Goal: Task Accomplishment & Management: Manage account settings

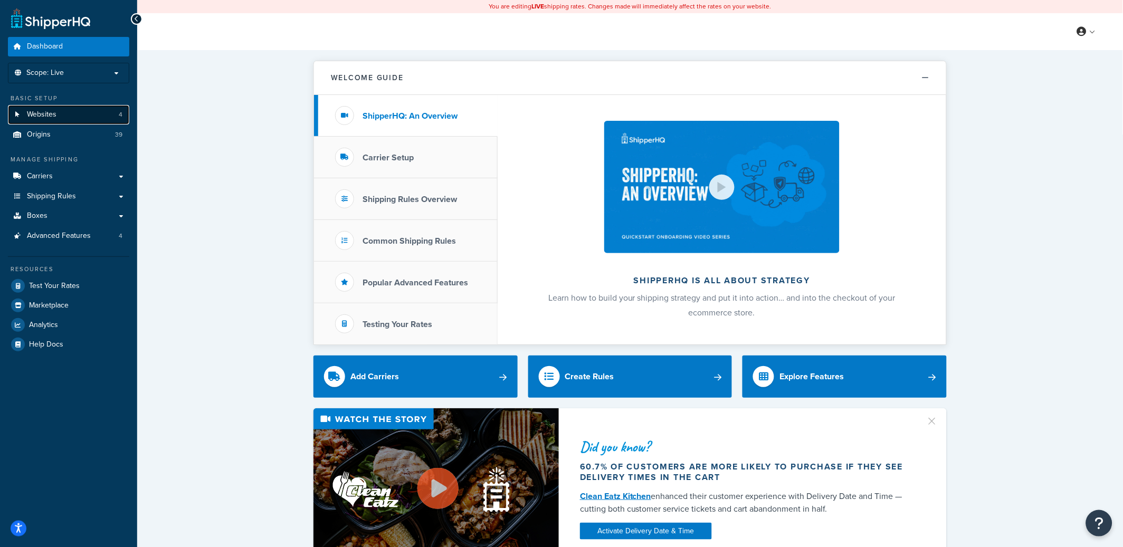
click at [39, 119] on span "Websites" at bounding box center [42, 114] width 30 height 9
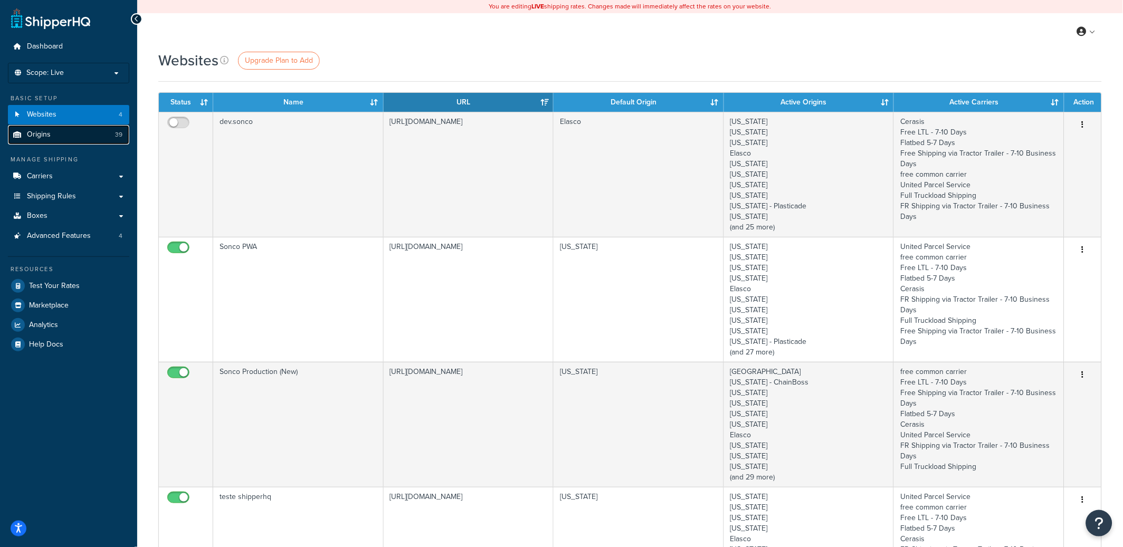
click at [42, 135] on span "Origins" at bounding box center [39, 134] width 24 height 9
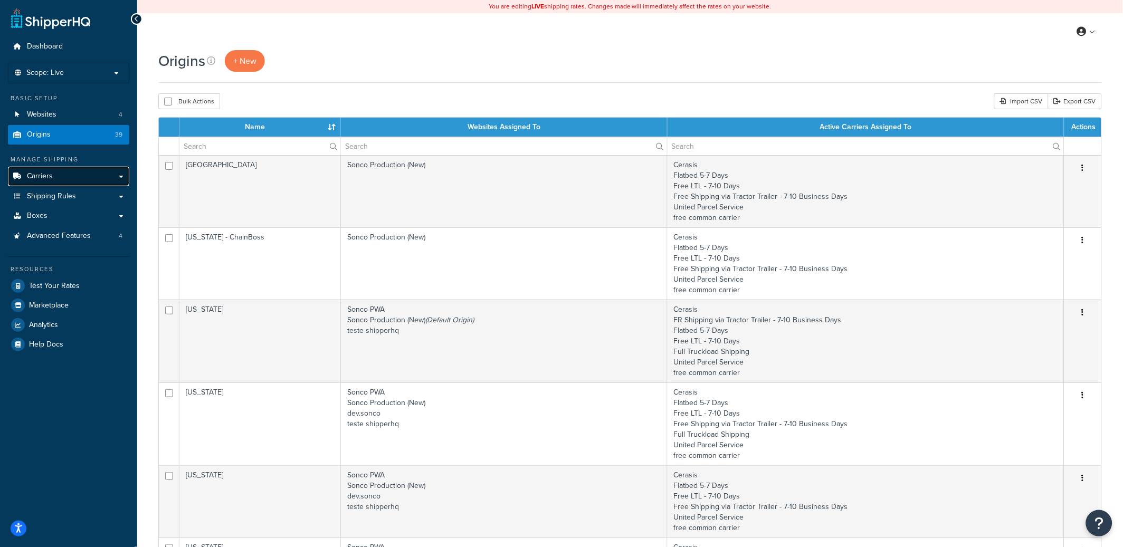
click at [121, 174] on link "Carriers" at bounding box center [68, 177] width 121 height 20
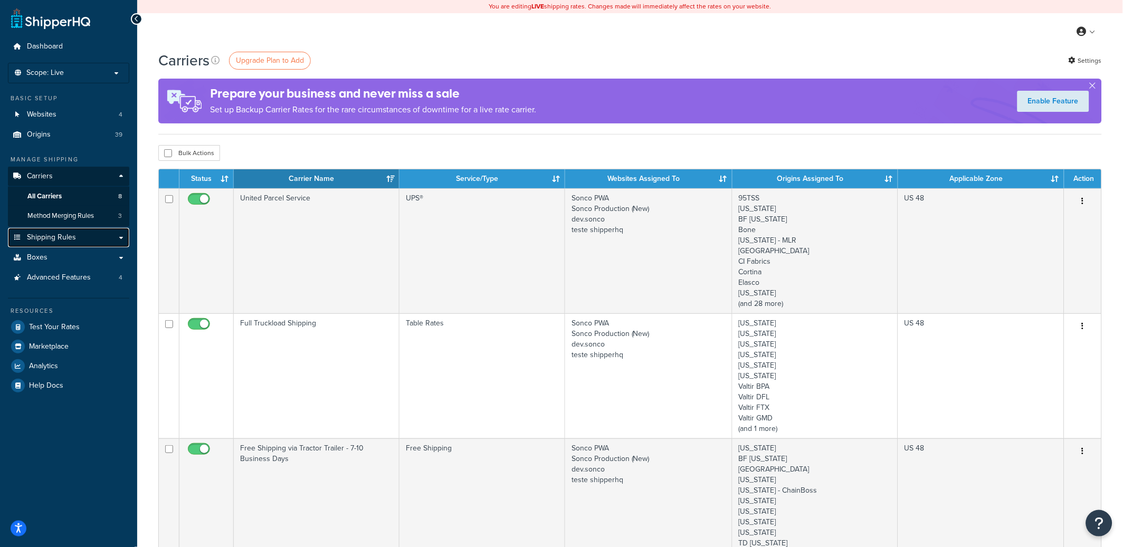
click at [90, 238] on link "Shipping Rules" at bounding box center [68, 238] width 121 height 20
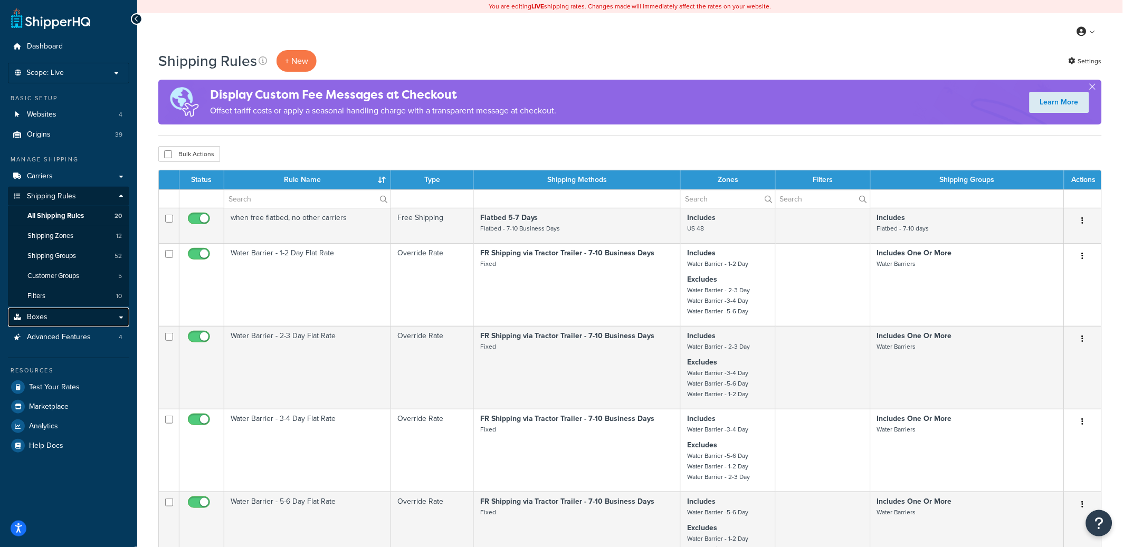
click at [83, 316] on link "Boxes" at bounding box center [68, 318] width 121 height 20
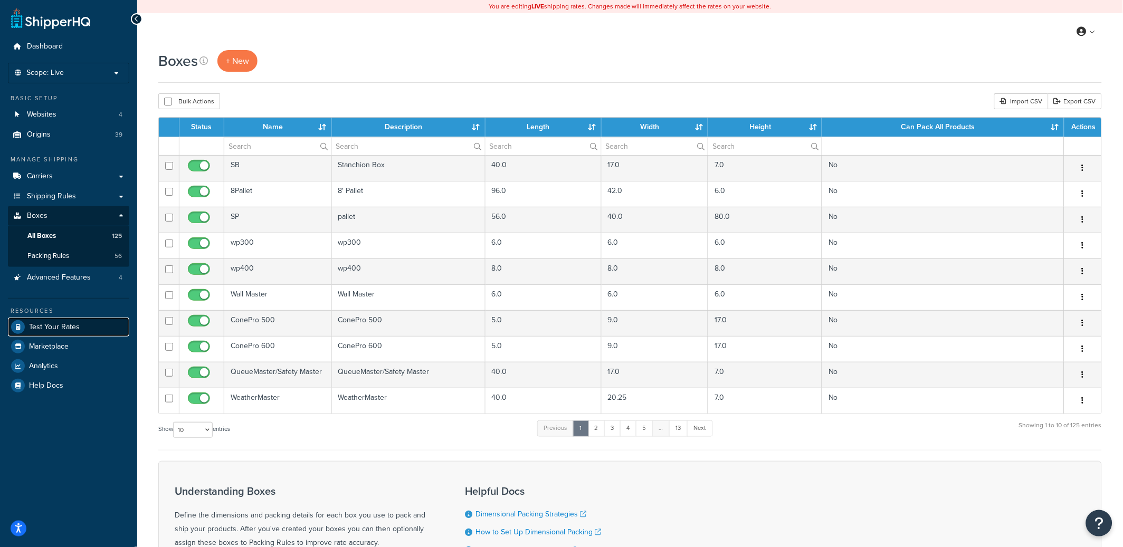
click at [65, 329] on span "Test Your Rates" at bounding box center [54, 327] width 51 height 9
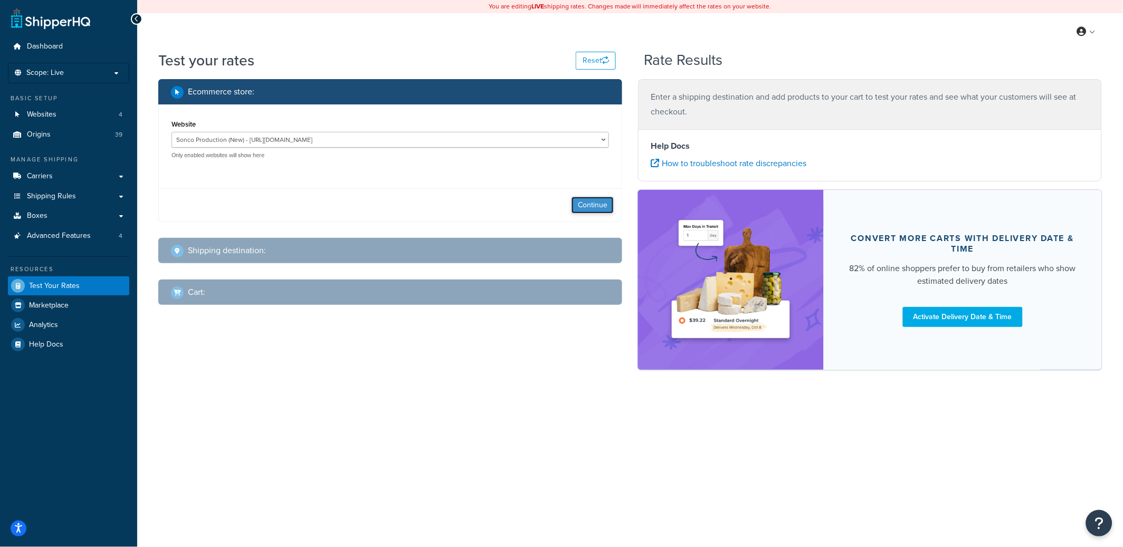
click at [583, 200] on button "Continue" at bounding box center [593, 205] width 42 height 17
select select "TX"
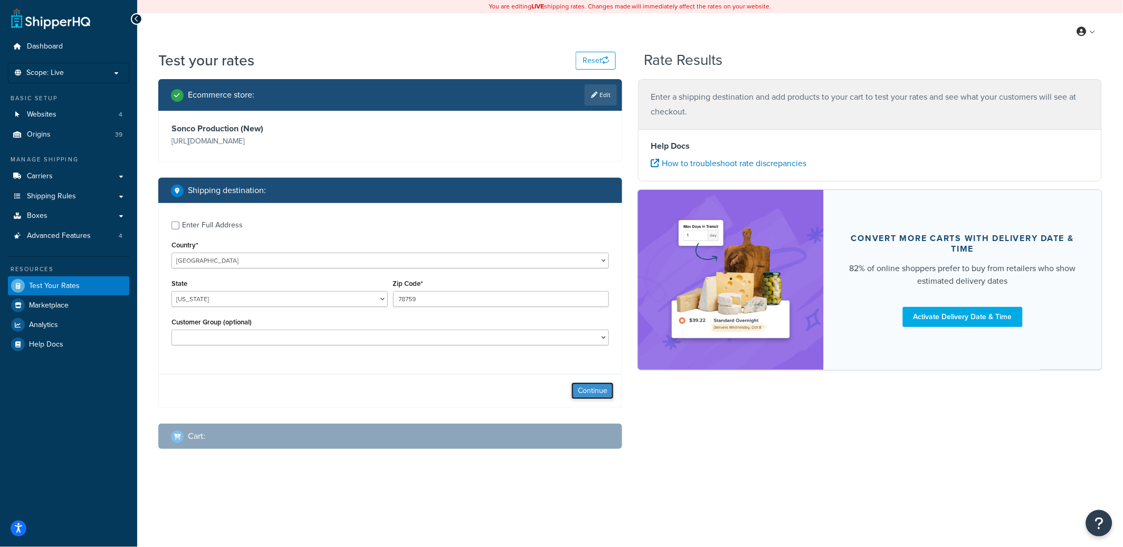
click at [597, 399] on button "Continue" at bounding box center [593, 391] width 42 height 17
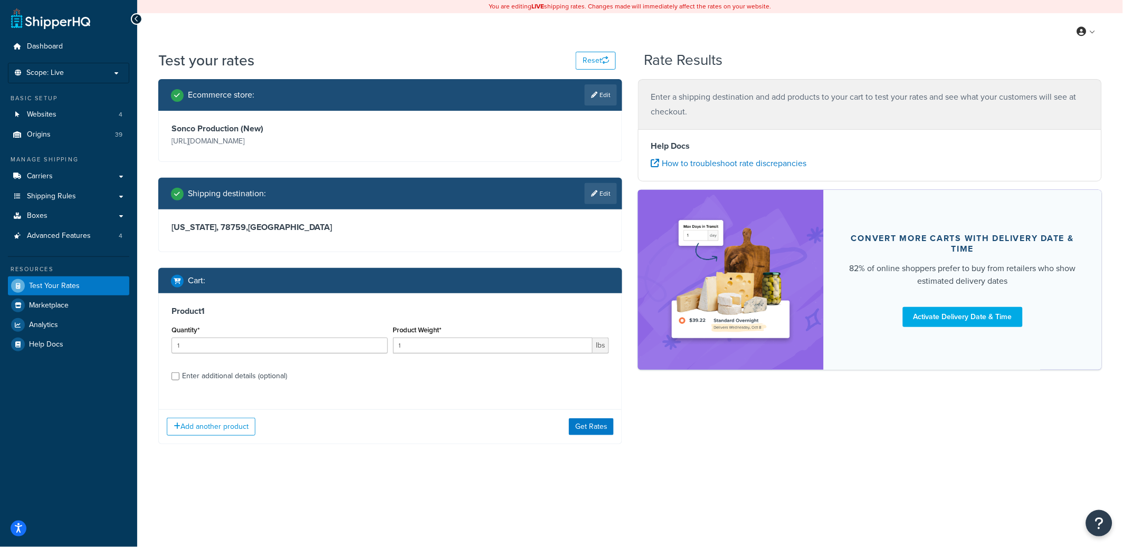
click at [204, 375] on div "Enter additional details (optional)" at bounding box center [234, 376] width 105 height 15
click at [179, 375] on input "Enter additional details (optional)" at bounding box center [176, 377] width 8 height 8
checkbox input "true"
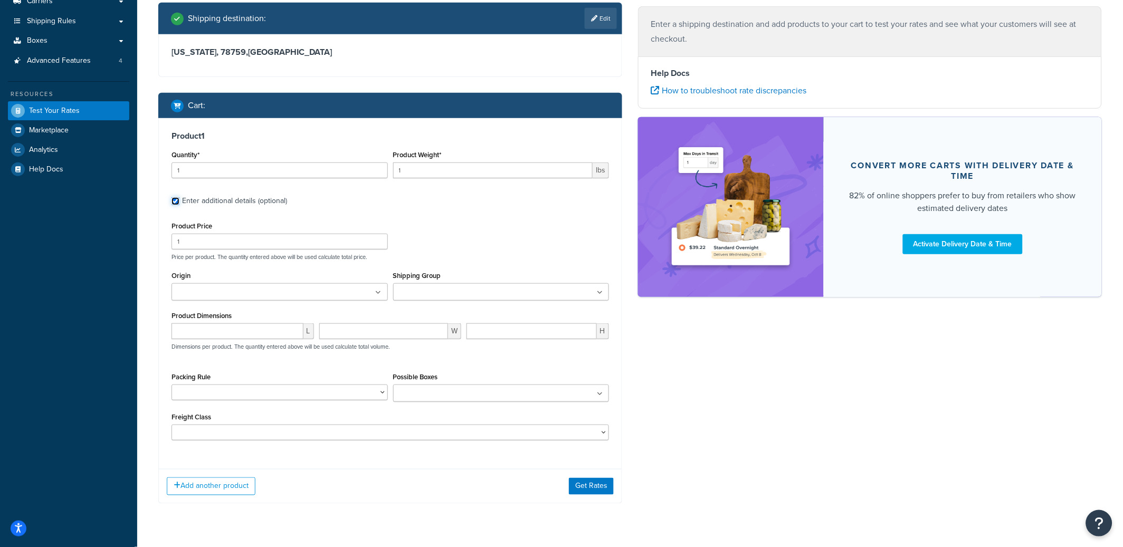
scroll to position [195, 0]
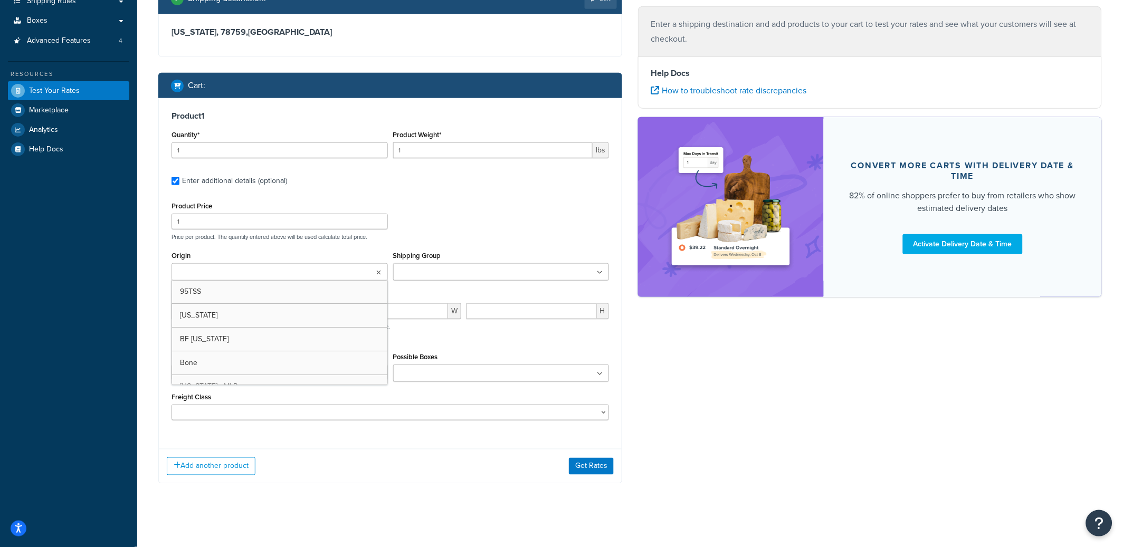
click at [191, 273] on input "Origin" at bounding box center [221, 273] width 93 height 12
click at [163, 310] on div "Product 1 Quantity* 1 Product Weight* 1 lbs Enter additional details (optional)…" at bounding box center [390, 269] width 463 height 343
click at [453, 279] on input "Shipping Group" at bounding box center [442, 273] width 93 height 12
click at [196, 300] on label "Product Dimensions" at bounding box center [202, 296] width 60 height 8
click at [344, 380] on select "150' Screen - Folded 150' Screen - Rolls 50' Screen - Folded 50' Screen - Rolls…" at bounding box center [280, 373] width 216 height 16
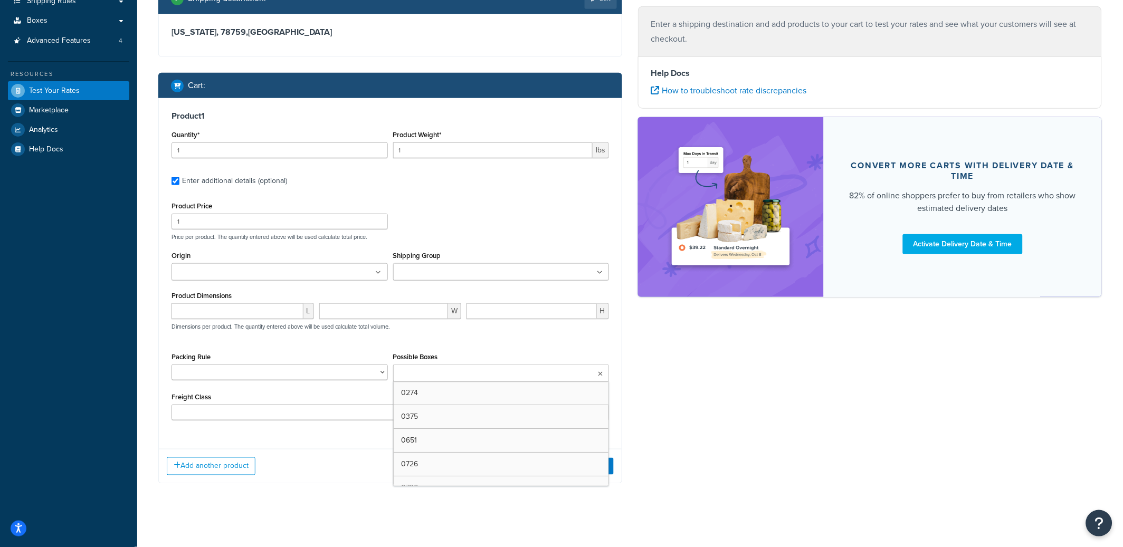
click at [444, 376] on input "Possible Boxes" at bounding box center [442, 374] width 93 height 12
click at [273, 443] on div "Product 1 Quantity* 1 Product Weight* 1 lbs Enter additional details (optional)…" at bounding box center [390, 291] width 464 height 386
click at [287, 408] on select "50 55 60 65 70 77.5 85 92.5 100 110 125 150 175 200 250 300 400 500" at bounding box center [391, 413] width 438 height 16
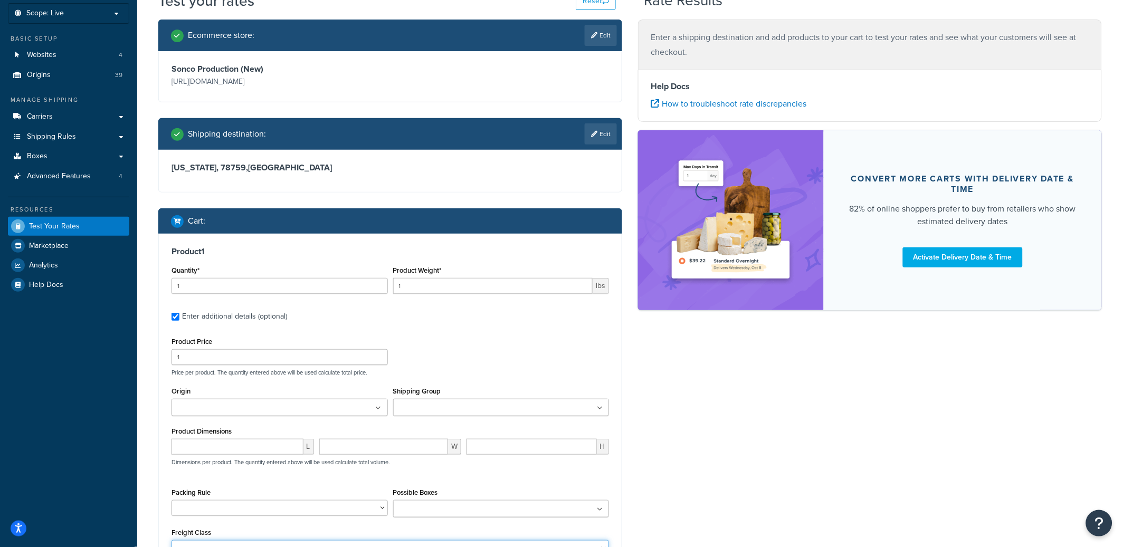
scroll to position [0, 0]
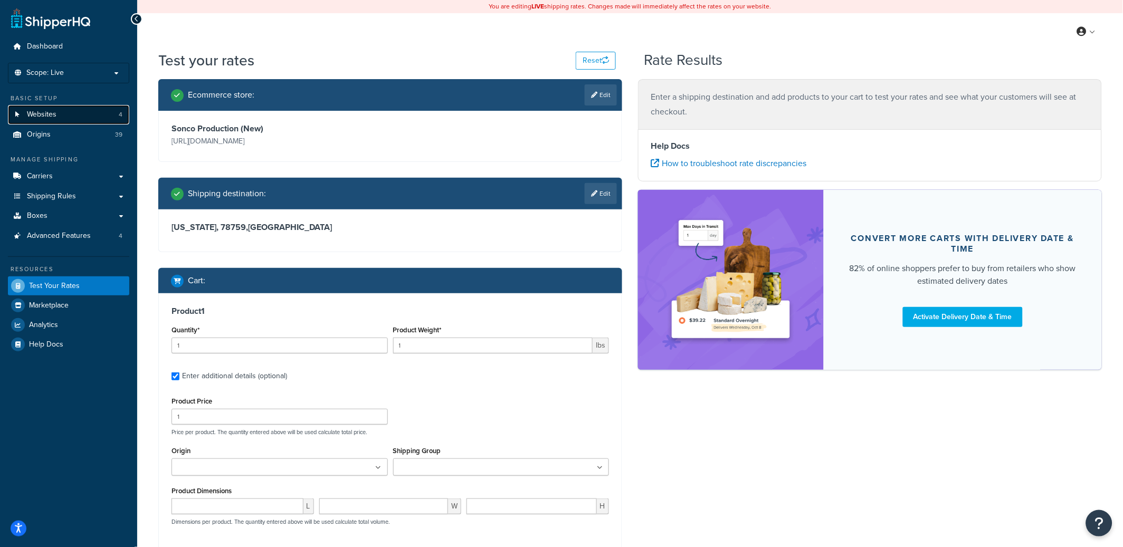
click at [77, 120] on link "Websites 4" at bounding box center [68, 115] width 121 height 20
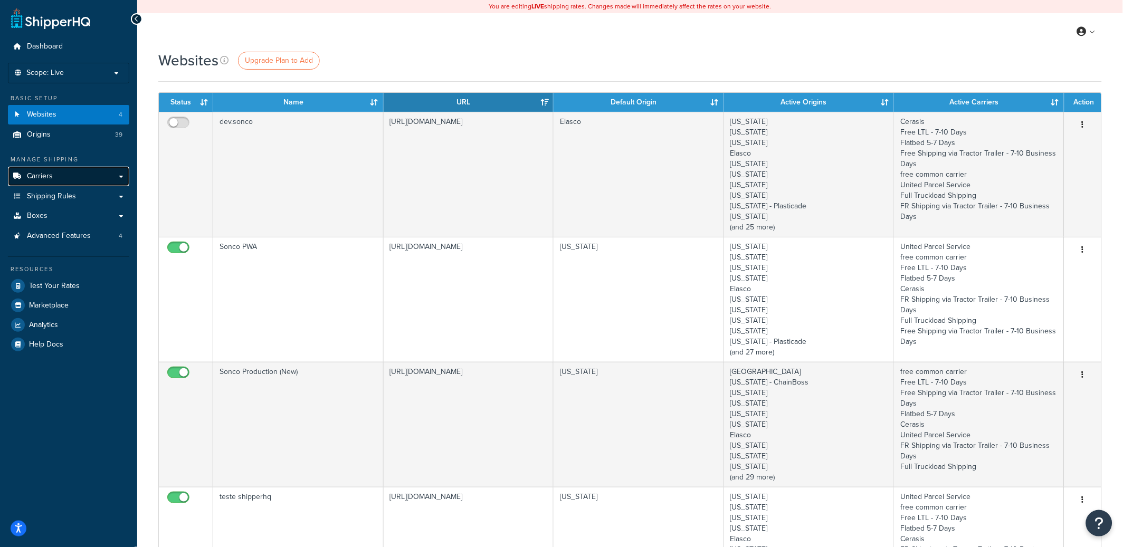
click at [84, 182] on link "Carriers" at bounding box center [68, 177] width 121 height 20
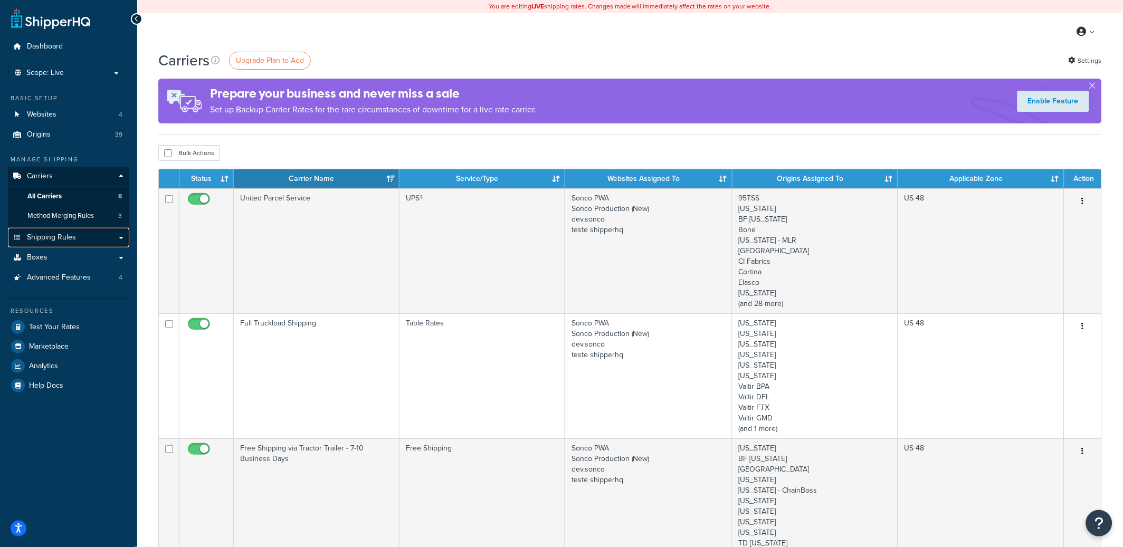
click at [68, 236] on span "Shipping Rules" at bounding box center [51, 237] width 49 height 9
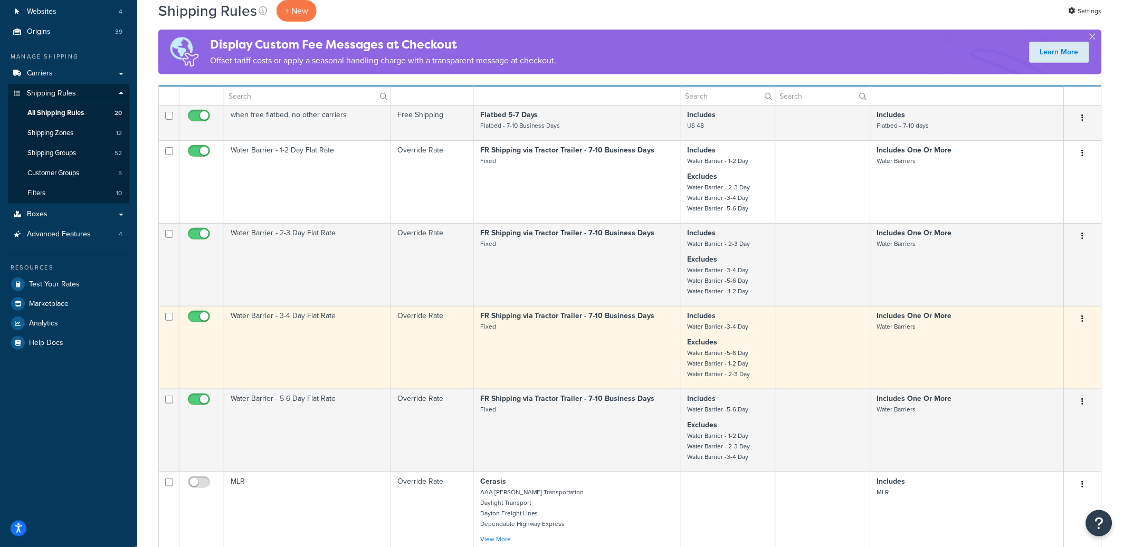
scroll to position [102, 0]
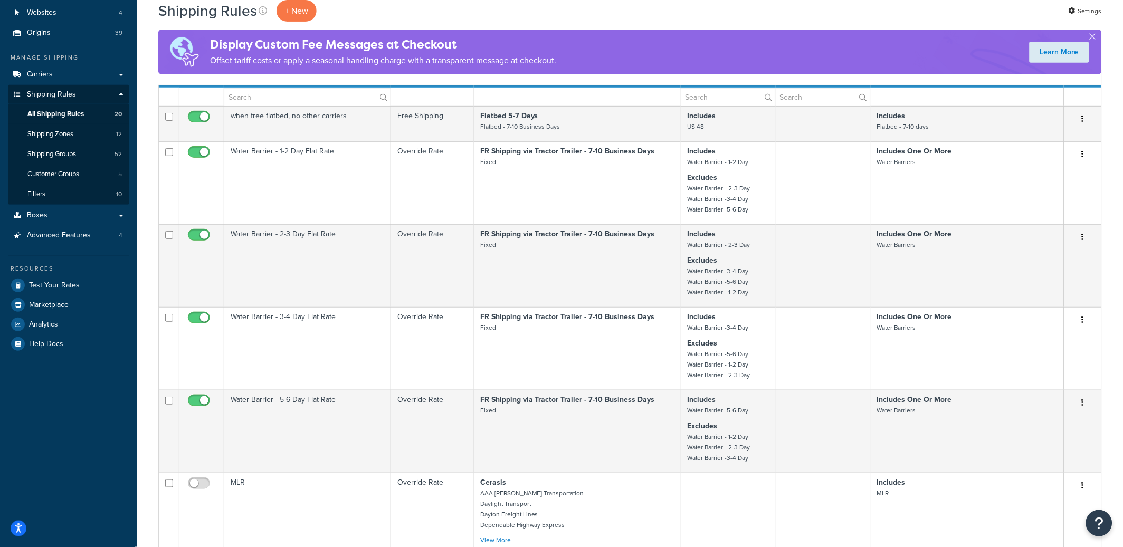
click at [124, 73] on link "Carriers" at bounding box center [68, 75] width 121 height 20
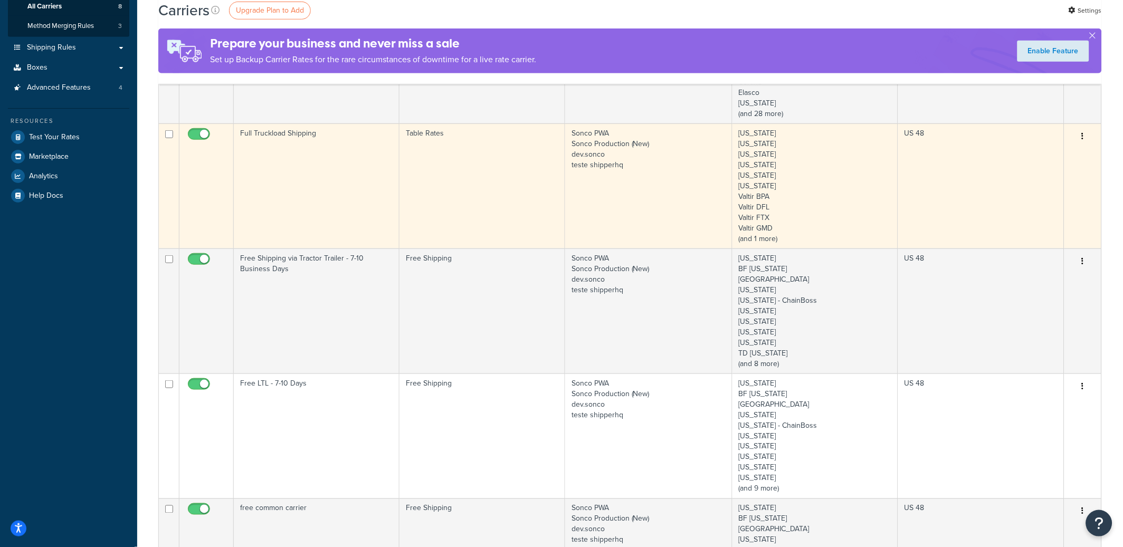
scroll to position [188, 0]
click at [1087, 137] on button "button" at bounding box center [1083, 138] width 15 height 17
click at [1037, 160] on link "Edit" at bounding box center [1040, 160] width 83 height 22
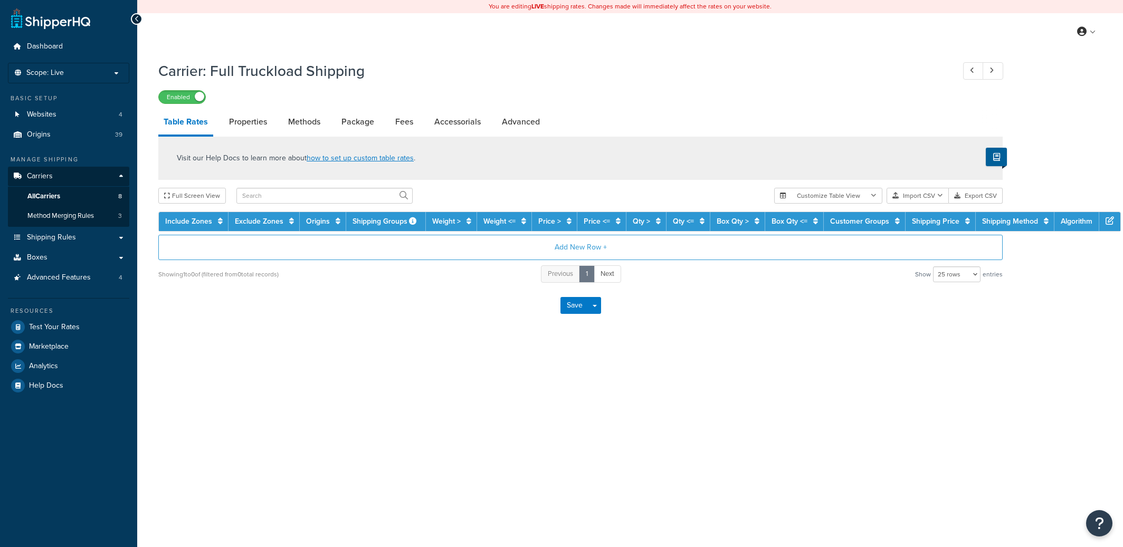
select select "25"
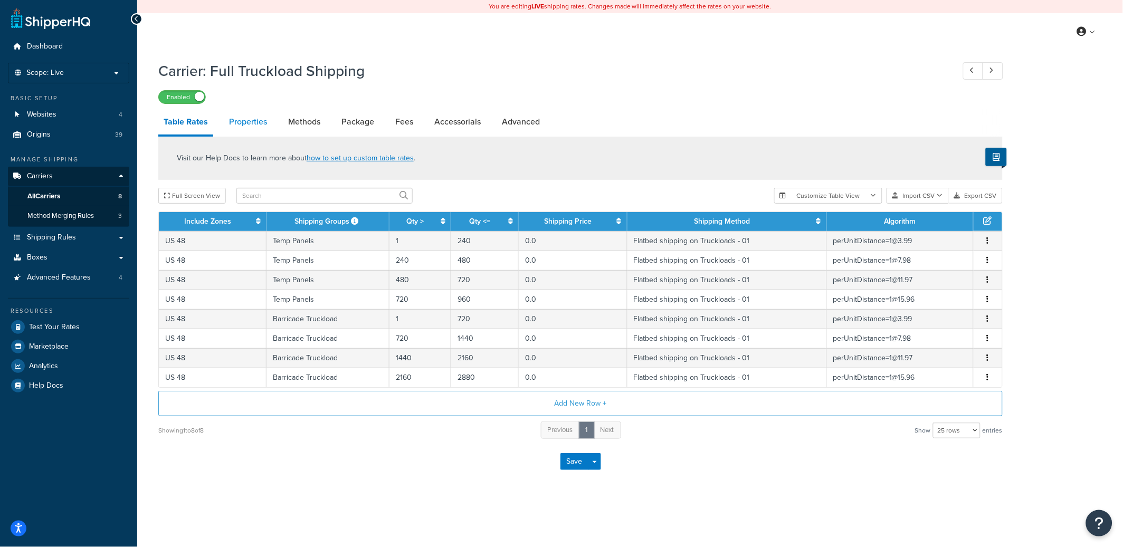
click at [245, 119] on link "Properties" at bounding box center [248, 121] width 49 height 25
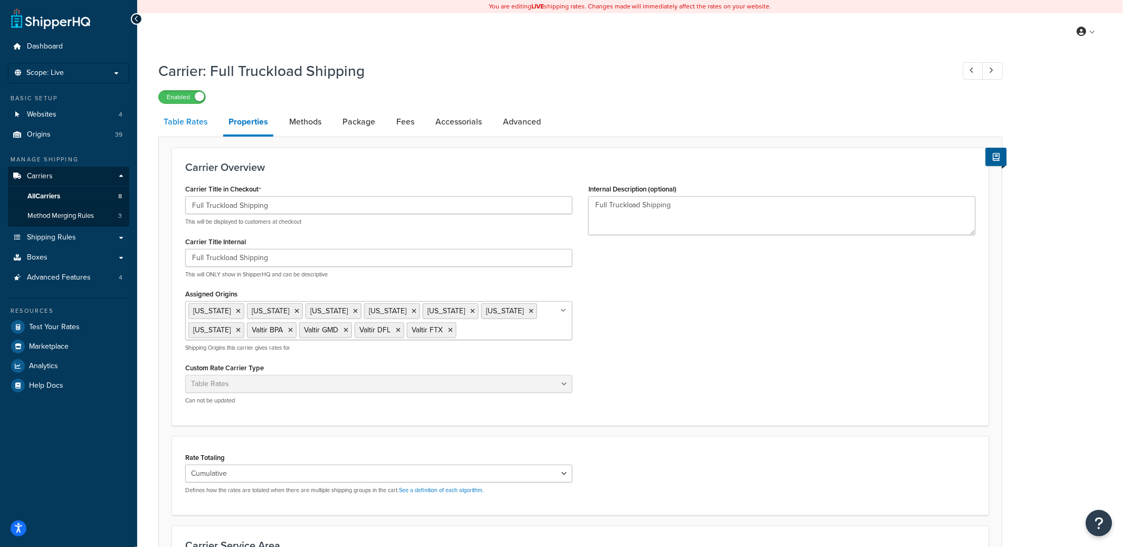
click at [184, 122] on link "Table Rates" at bounding box center [185, 121] width 54 height 25
select select "25"
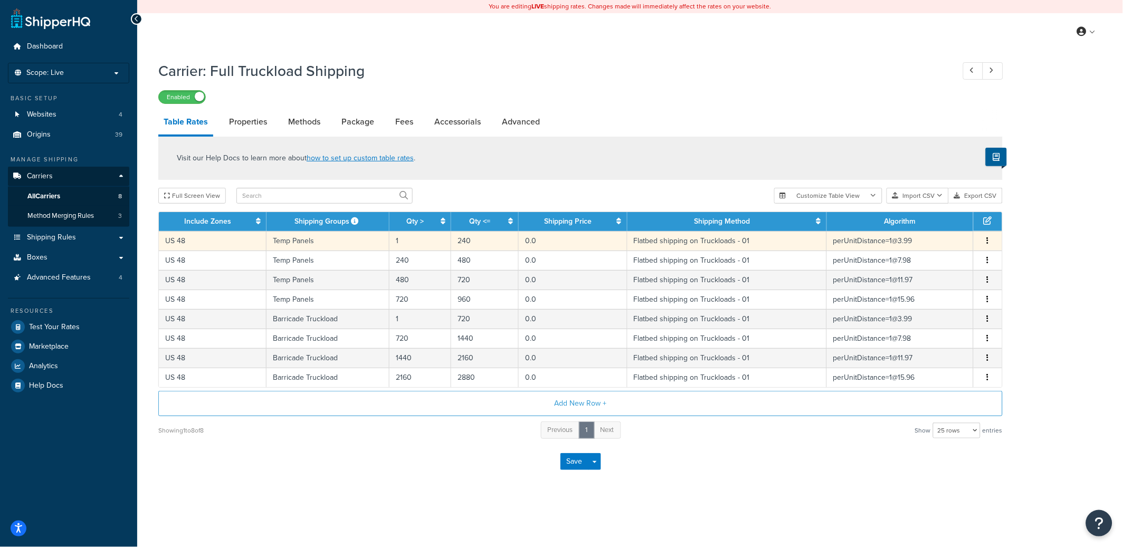
click at [989, 243] on icon "button" at bounding box center [988, 240] width 2 height 7
click at [936, 218] on div "Edit" at bounding box center [934, 221] width 75 height 22
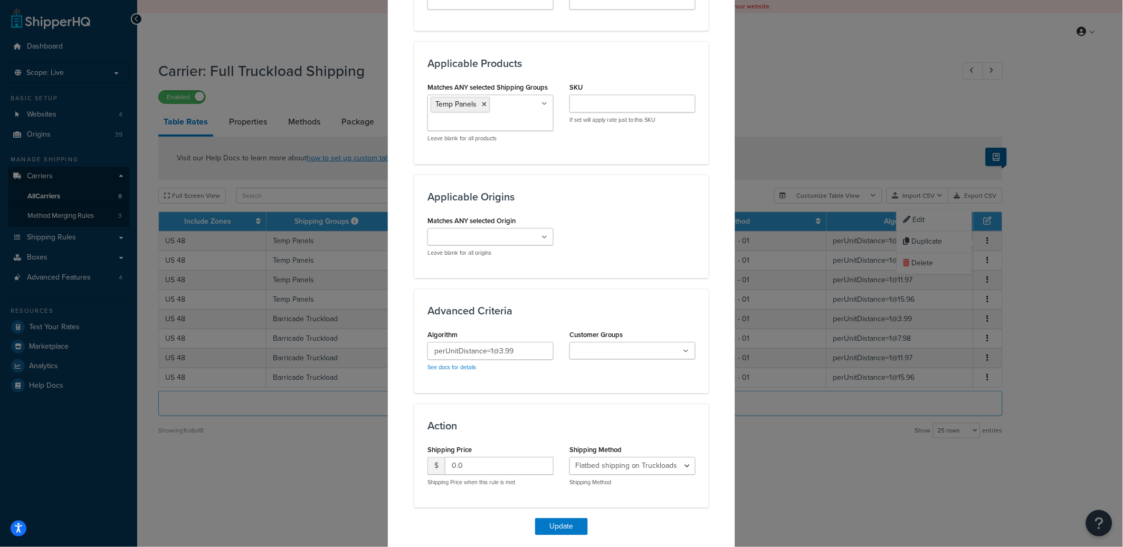
scroll to position [681, 0]
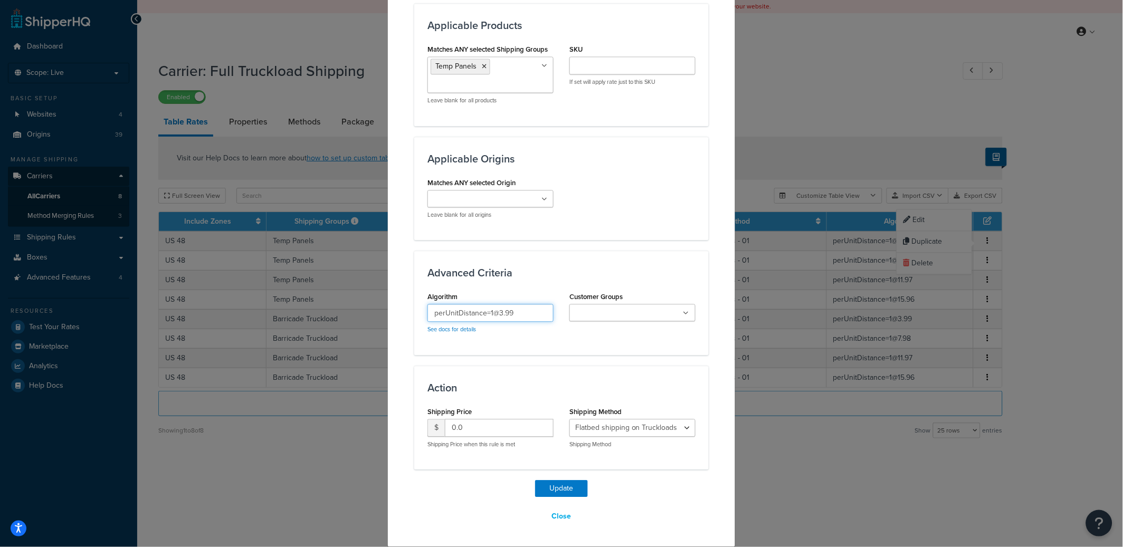
click at [509, 312] on input "perUnitDistance=1@3.99" at bounding box center [491, 313] width 126 height 18
click at [535, 315] on input "perUnitDistance=1@3.99" at bounding box center [491, 313] width 126 height 18
click at [567, 350] on div "Advanced Criteria Algorithm perUnitDistance=1@3.99 See docs for details Custome…" at bounding box center [561, 303] width 295 height 104
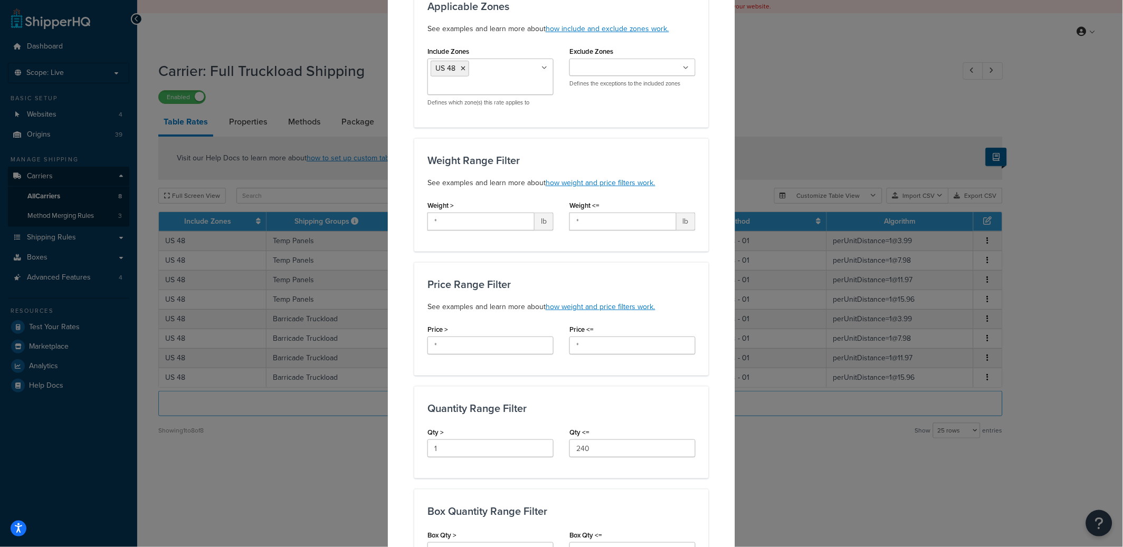
scroll to position [0, 0]
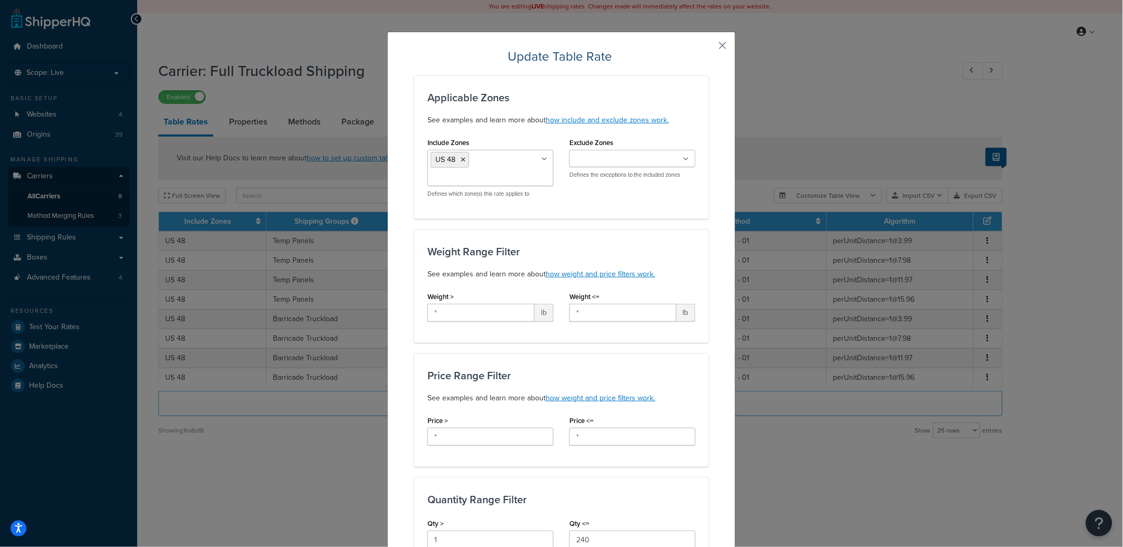
click at [709, 48] on button "button" at bounding box center [707, 49] width 3 height 3
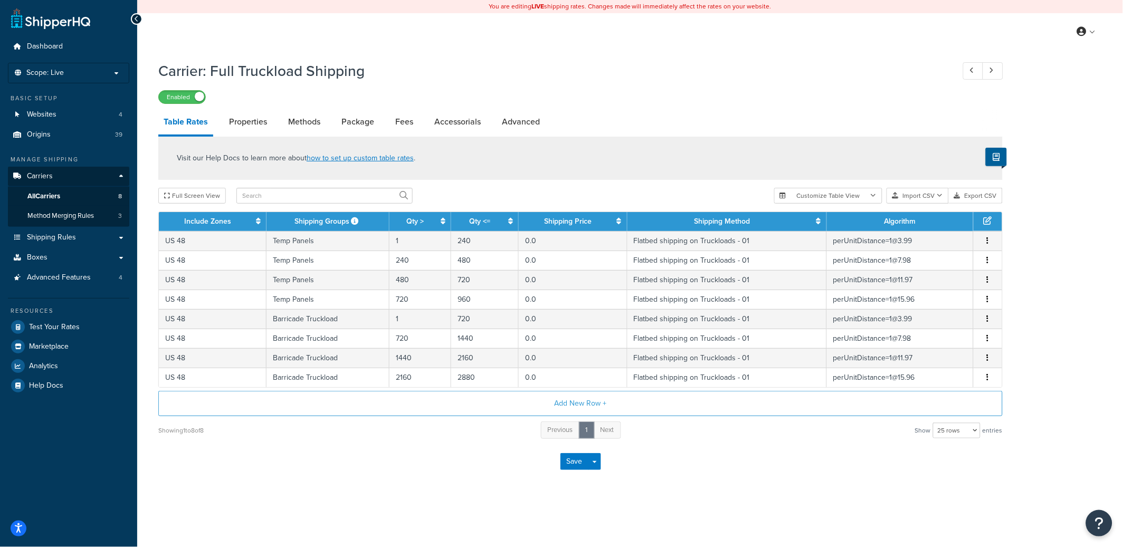
click at [439, 486] on div "Carrier: Full Truckload Shipping Enabled Table Rates Properties Methods Package…" at bounding box center [630, 282] width 986 height 454
drag, startPoint x: 210, startPoint y: 71, endPoint x: 376, endPoint y: 73, distance: 166.3
click at [376, 73] on h1 "Carrier: Full Truckload Shipping" at bounding box center [550, 71] width 785 height 21
click at [422, 77] on h1 "Carrier: Full Truckload Shipping" at bounding box center [550, 71] width 785 height 21
click at [80, 198] on link "All Carriers 8" at bounding box center [68, 197] width 121 height 20
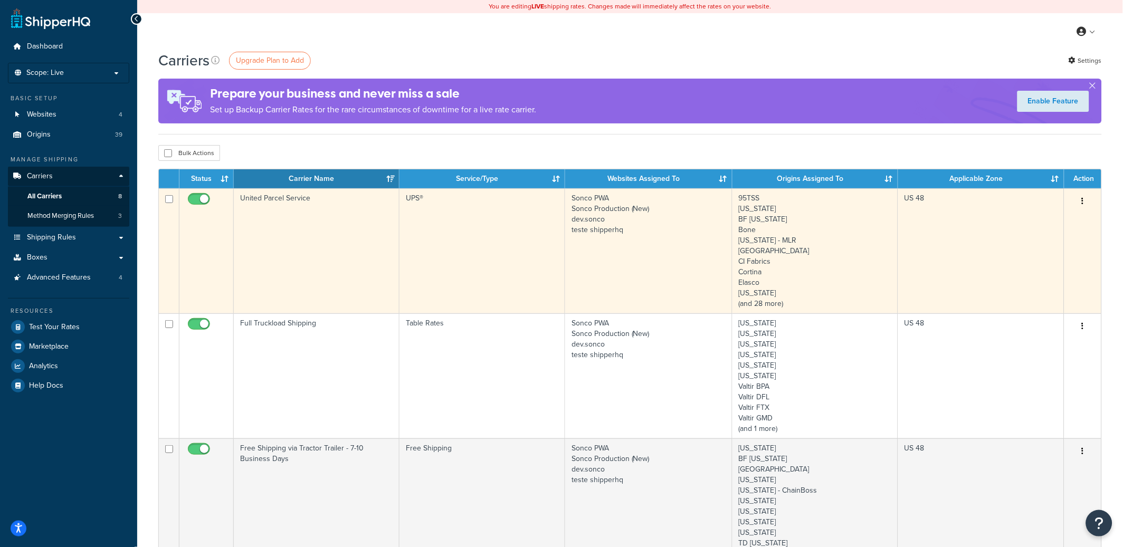
click at [1087, 200] on button "button" at bounding box center [1083, 201] width 15 height 17
click at [1037, 222] on link "Edit" at bounding box center [1040, 224] width 83 height 22
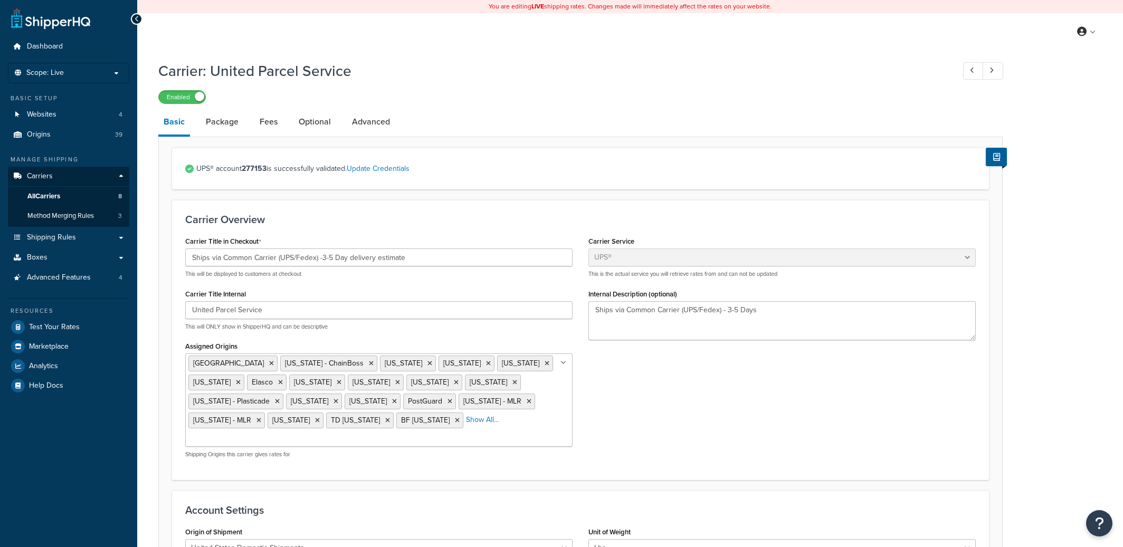
select select "ups"
select select "04"
click at [61, 220] on span "Method Merging Rules" at bounding box center [60, 216] width 67 height 9
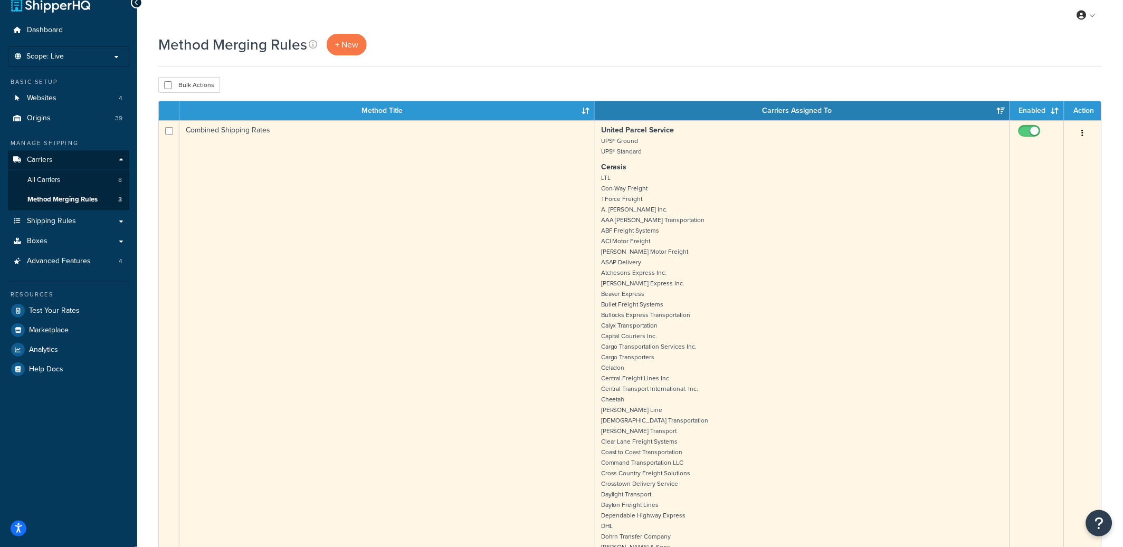
scroll to position [21, 0]
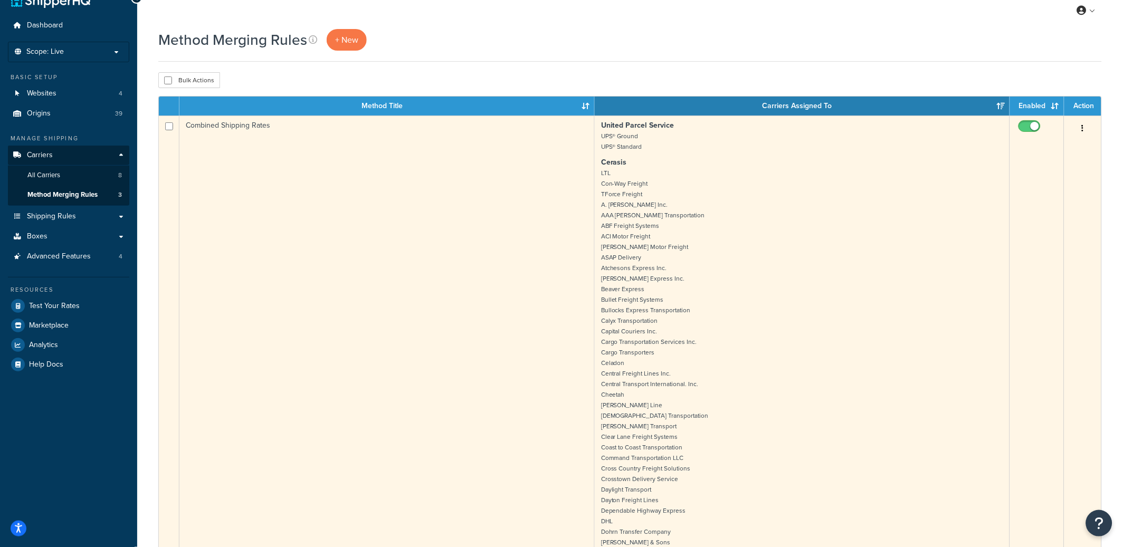
click at [1086, 131] on button "button" at bounding box center [1083, 128] width 15 height 17
click at [1031, 156] on link "Edit" at bounding box center [1040, 151] width 83 height 22
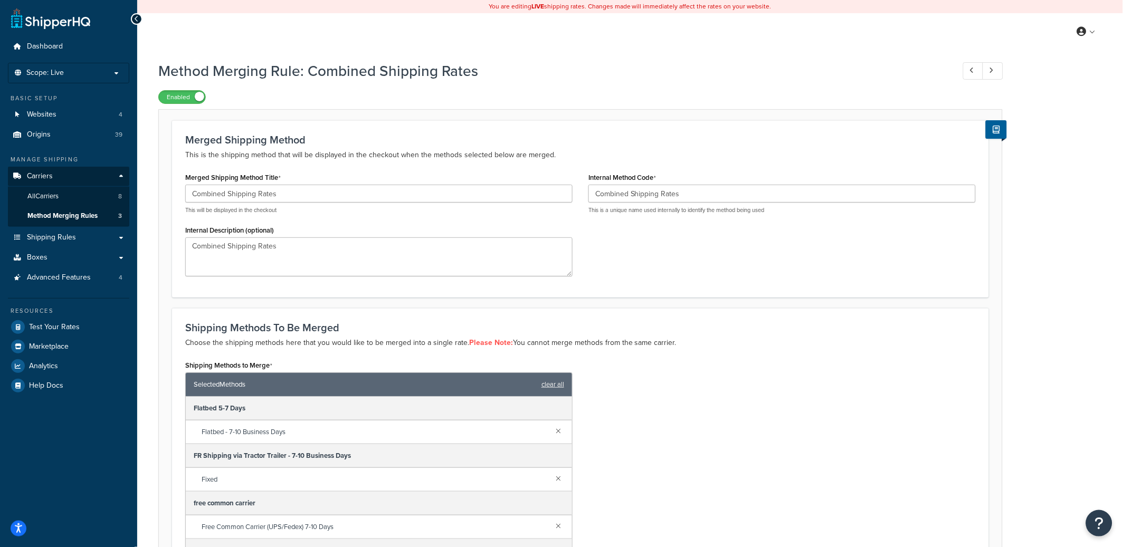
click at [137, 20] on icon at bounding box center [137, 18] width 5 height 7
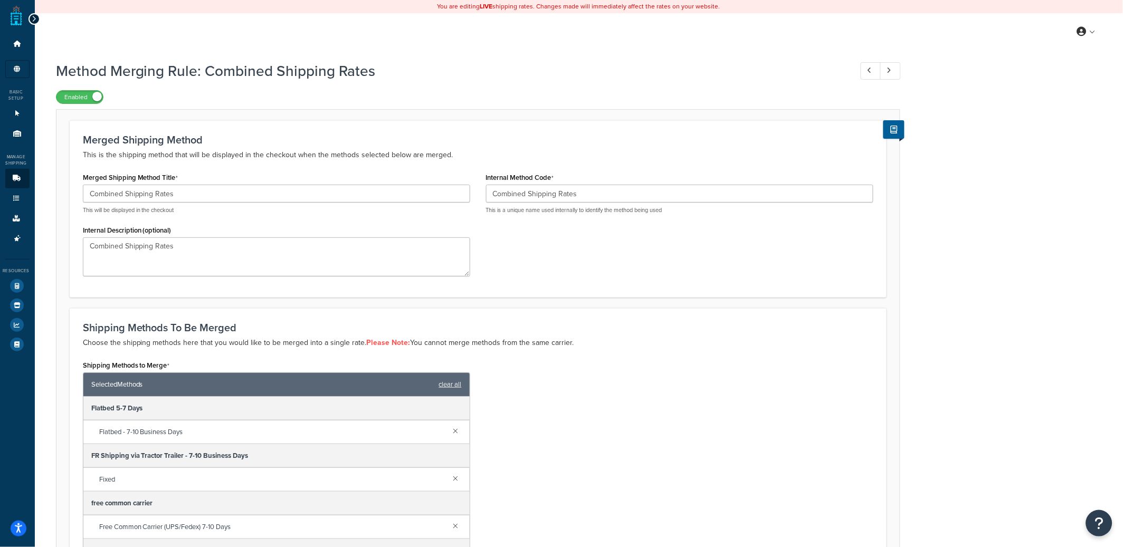
click at [33, 19] on icon at bounding box center [34, 18] width 5 height 7
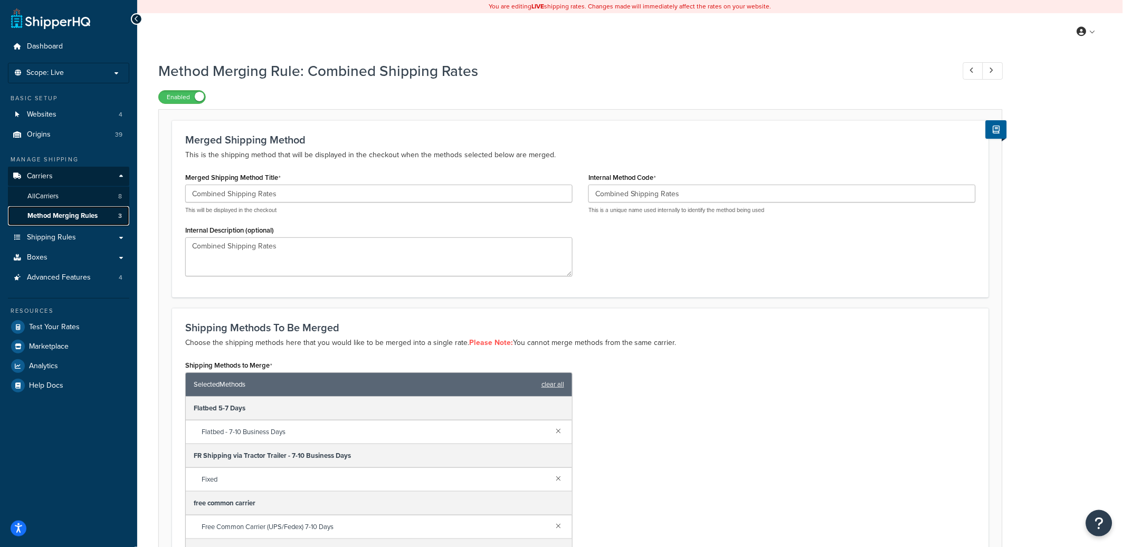
click at [84, 219] on span "Method Merging Rules" at bounding box center [62, 216] width 70 height 9
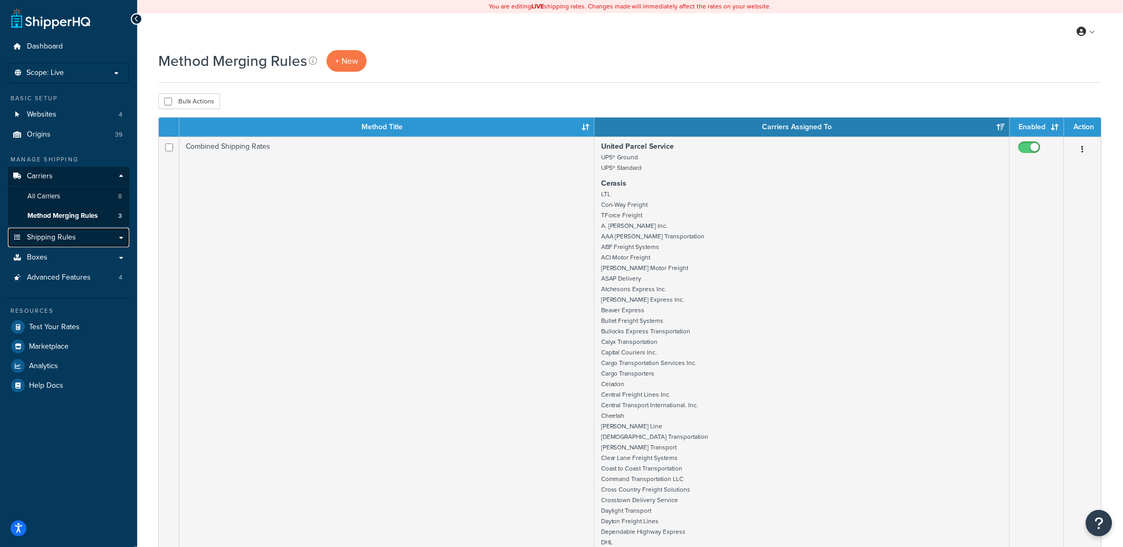
click at [91, 239] on link "Shipping Rules" at bounding box center [68, 238] width 121 height 20
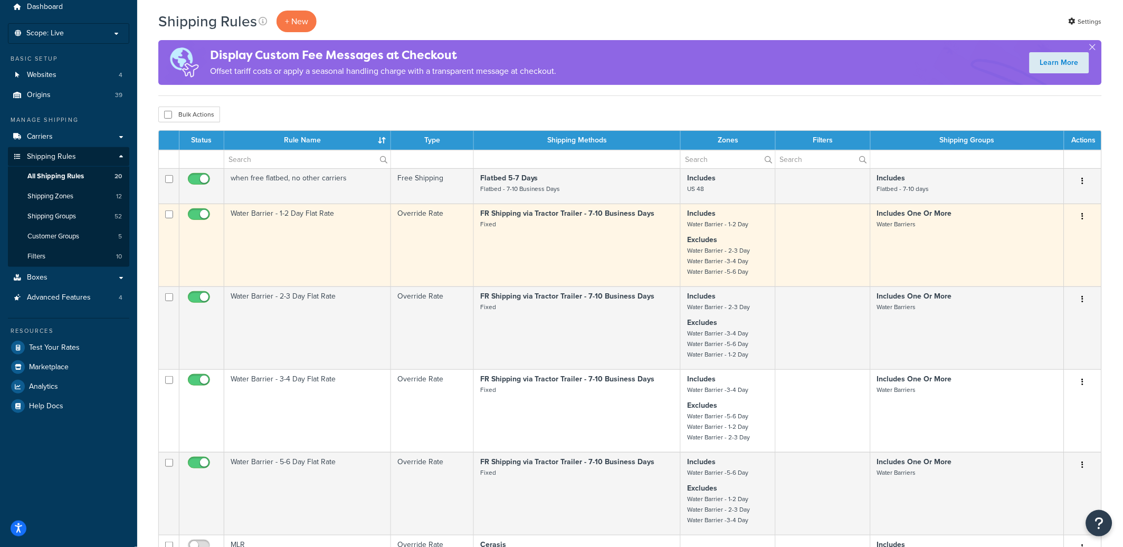
scroll to position [52, 0]
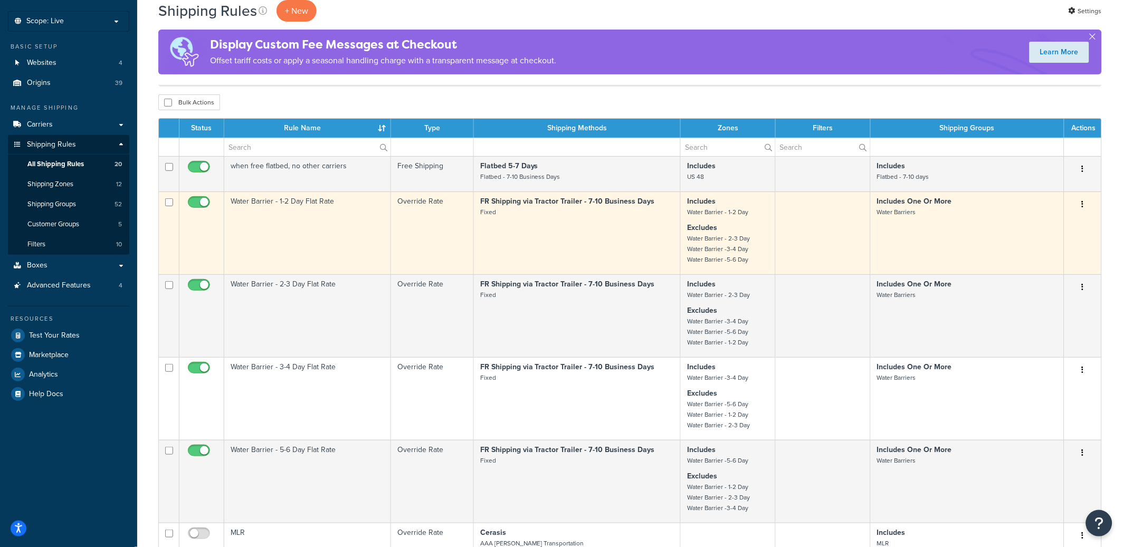
click at [1084, 203] on icon "button" at bounding box center [1083, 204] width 2 height 7
click at [1039, 221] on link "Edit" at bounding box center [1048, 225] width 83 height 22
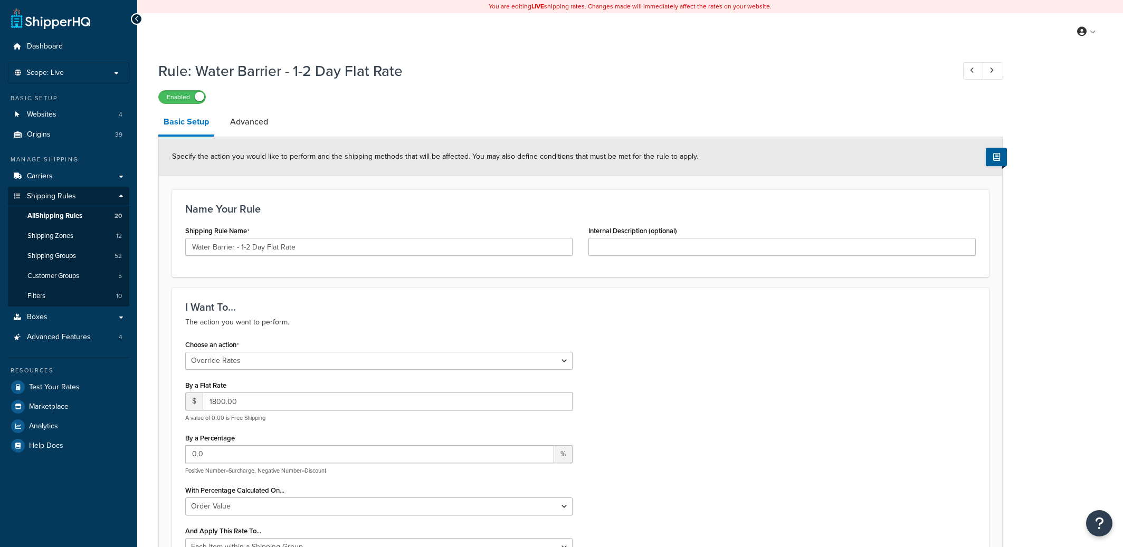
select select "OVERRIDE"
select select "ITEM"
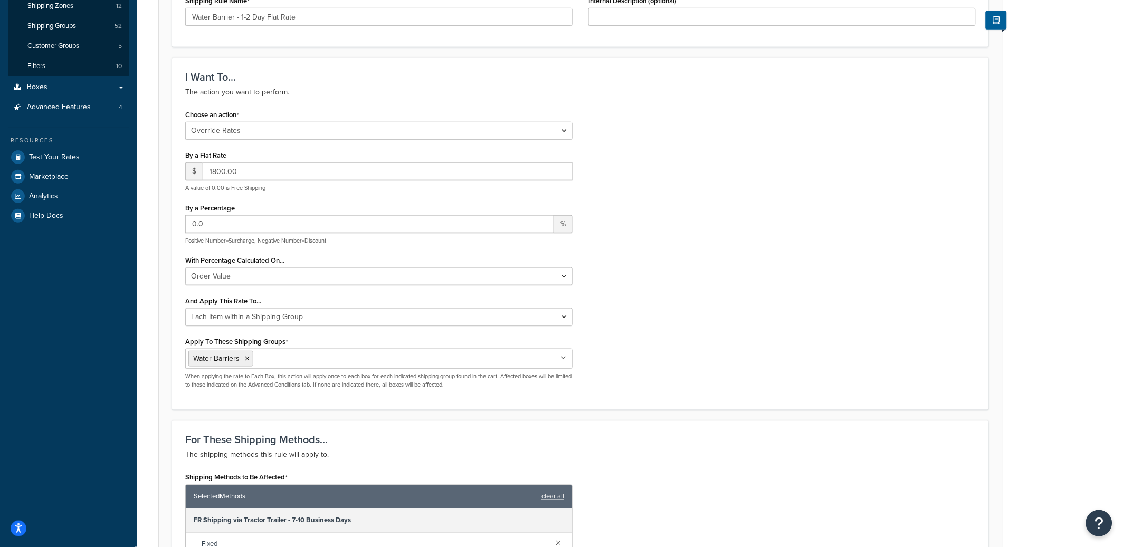
scroll to position [233, 0]
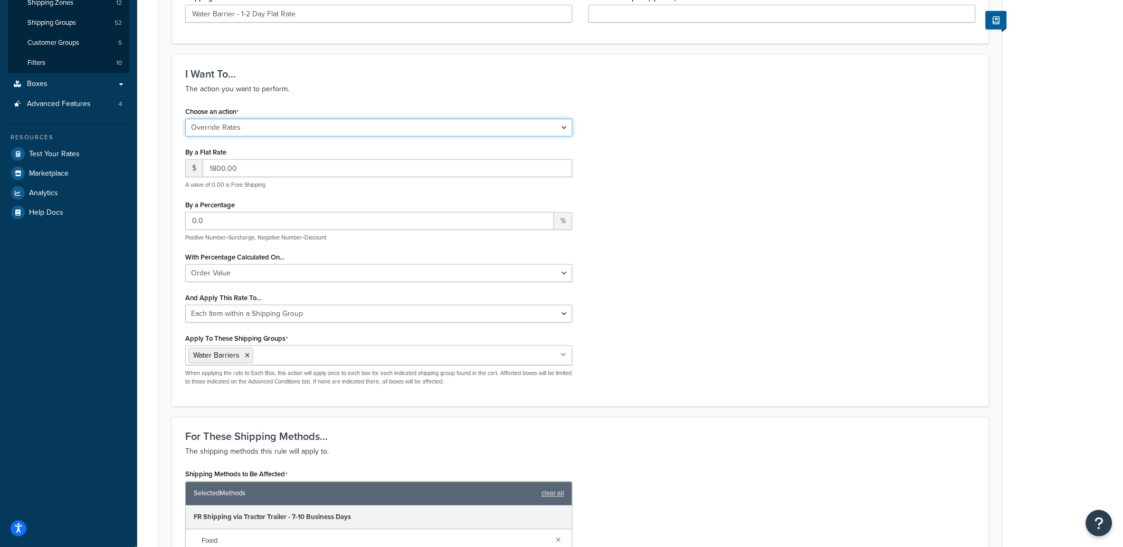
click at [268, 125] on select "Choose an action Override Rates Surcharge or discount rates Hide a shipping met…" at bounding box center [378, 128] width 387 height 18
click at [185, 119] on select "Choose an action Override Rates Surcharge or discount rates Hide a shipping met…" at bounding box center [378, 128] width 387 height 18
click at [315, 131] on select "Choose an action Override Rates Surcharge or discount rates Hide a shipping met…" at bounding box center [378, 128] width 387 height 18
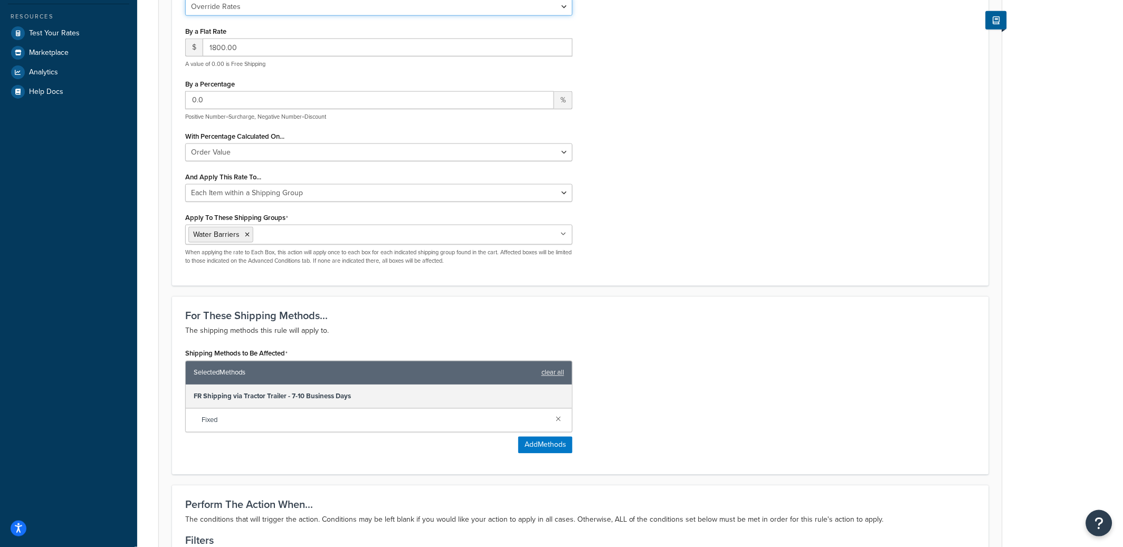
scroll to position [354, 0]
click at [561, 152] on select "Order Value" at bounding box center [378, 153] width 387 height 18
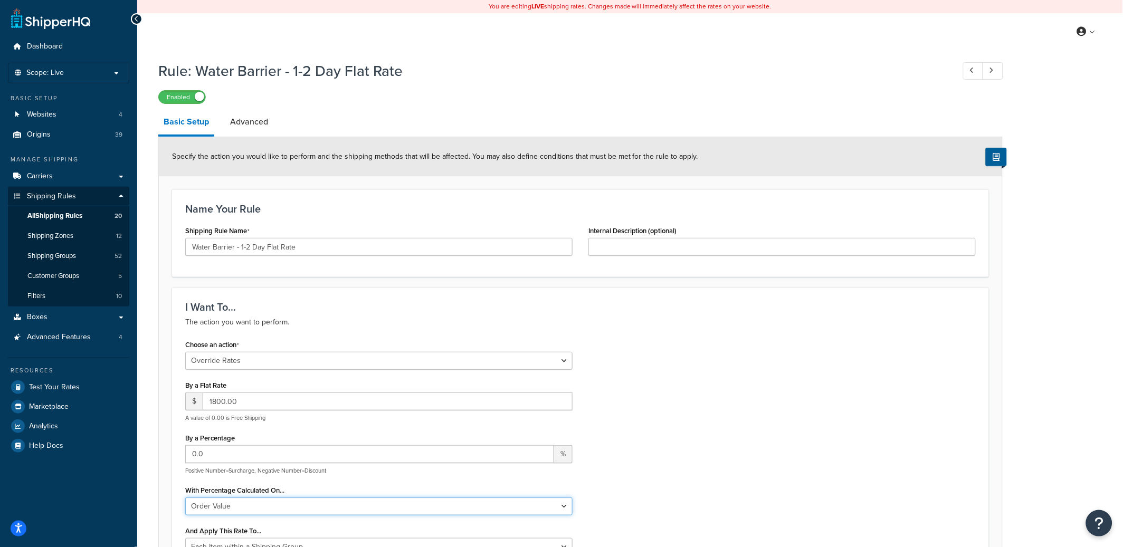
scroll to position [4, 0]
click at [73, 242] on link "Shipping Zones 12" at bounding box center [68, 236] width 121 height 20
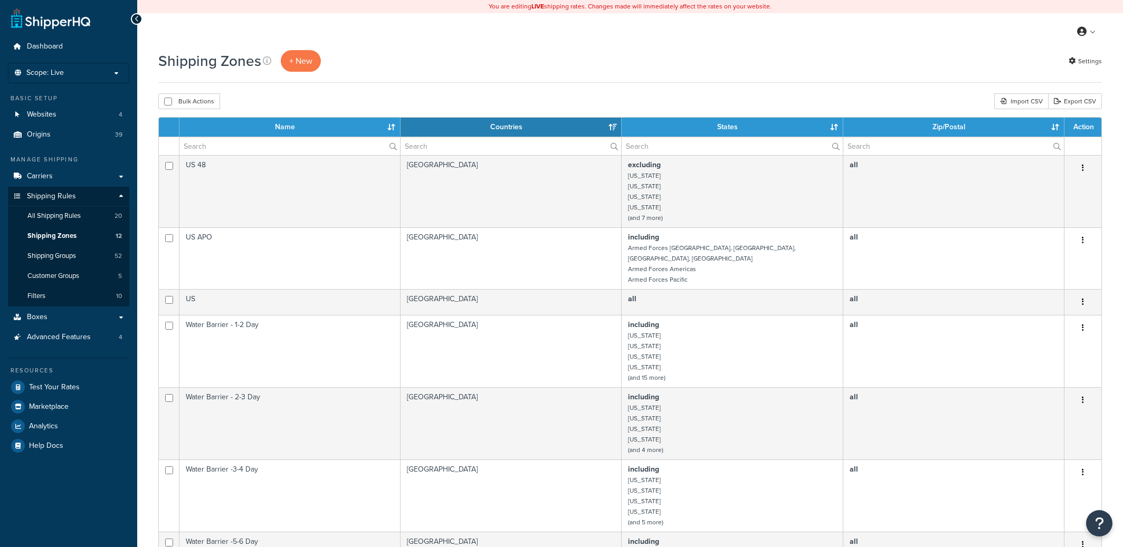
select select "15"
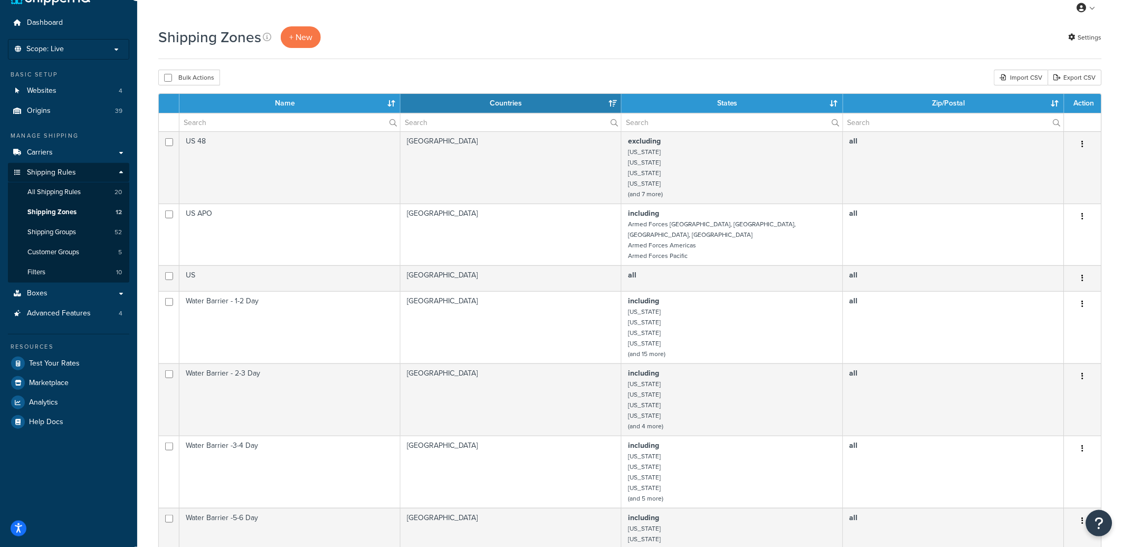
scroll to position [22, 0]
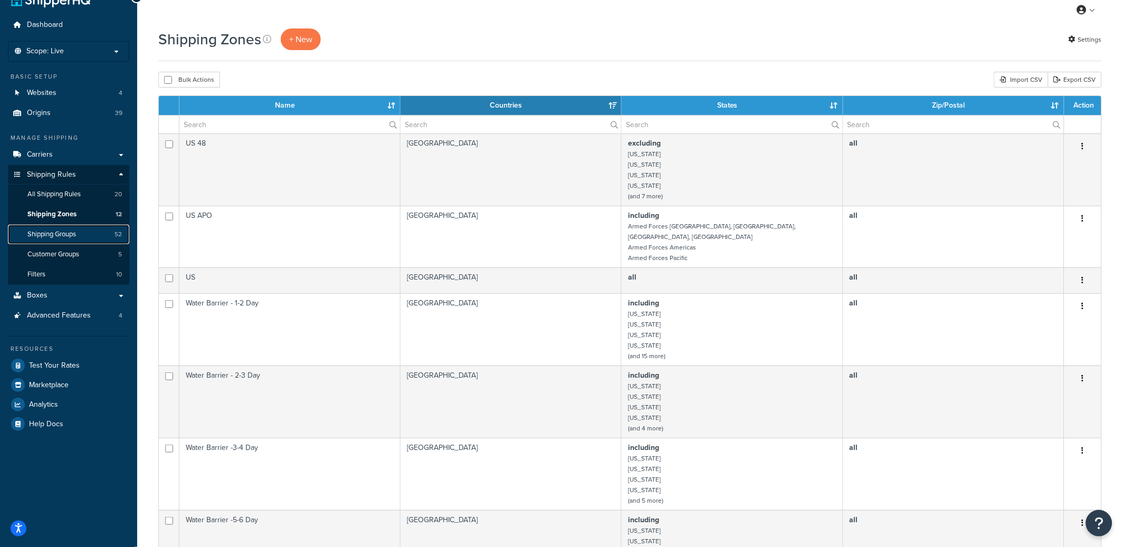
click at [78, 237] on link "Shipping Groups 52" at bounding box center [68, 235] width 121 height 20
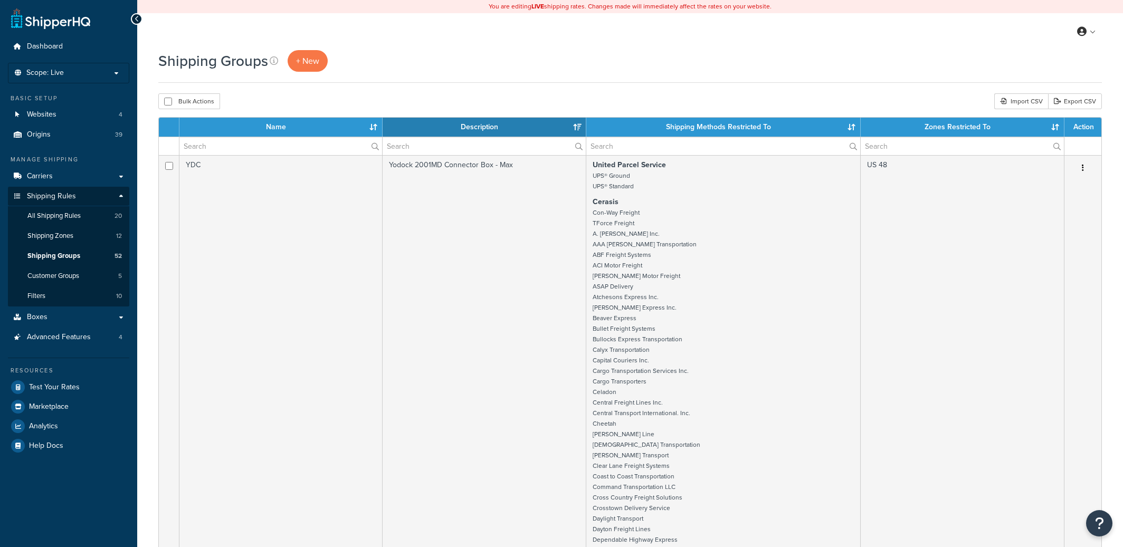
select select "15"
click at [36, 299] on span "Filters" at bounding box center [36, 296] width 18 height 9
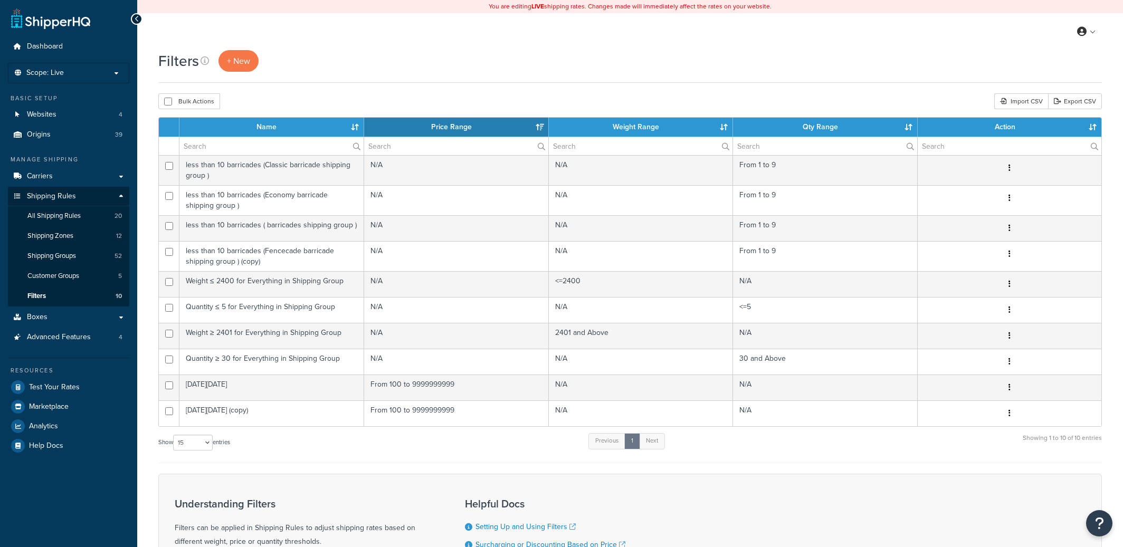
select select "15"
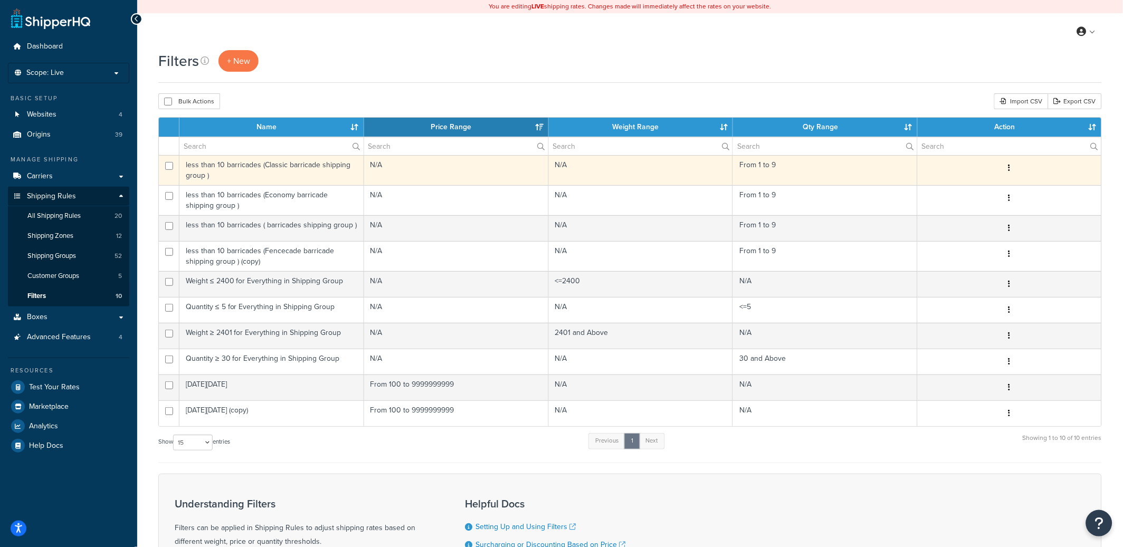
click at [400, 167] on td "N/A" at bounding box center [456, 170] width 185 height 30
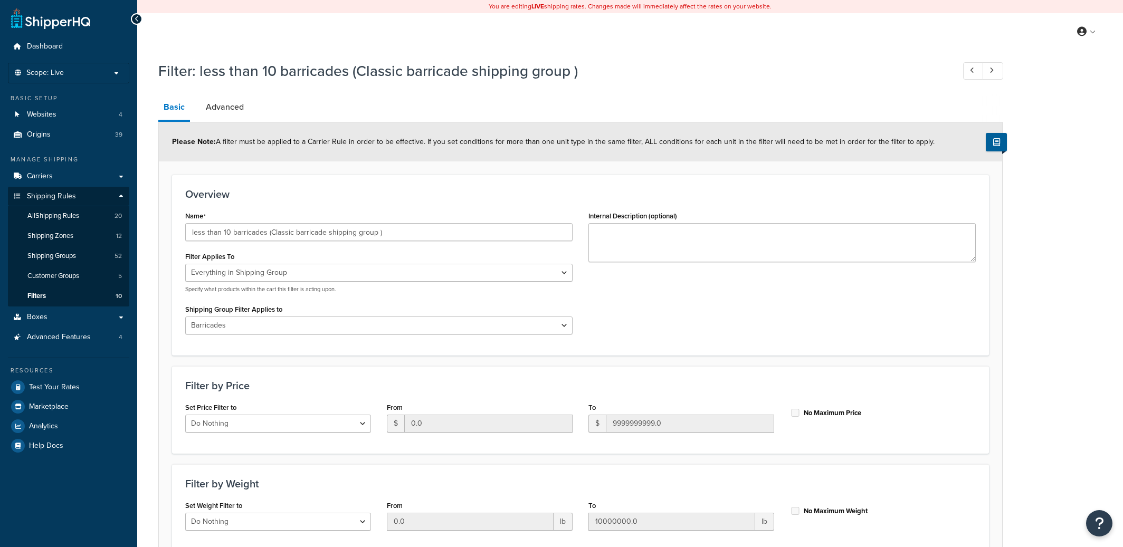
select select "SHIPPING_GROUP"
select select "10695"
select select "range"
click at [219, 108] on link "Advanced" at bounding box center [225, 106] width 49 height 25
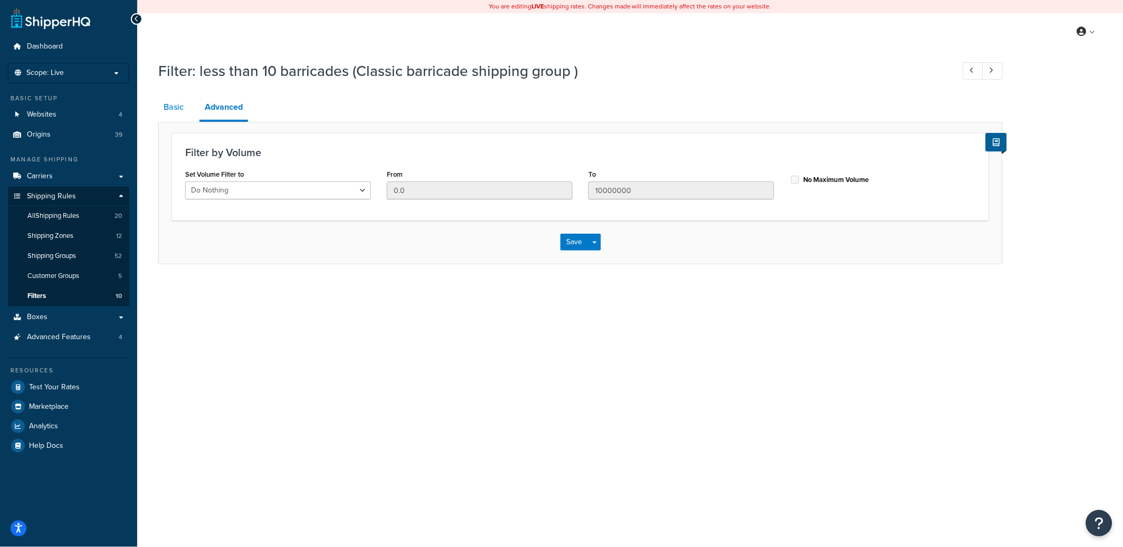
click at [164, 111] on link "Basic" at bounding box center [173, 106] width 31 height 25
select select "SHIPPING_GROUP"
select select "10695"
select select "range"
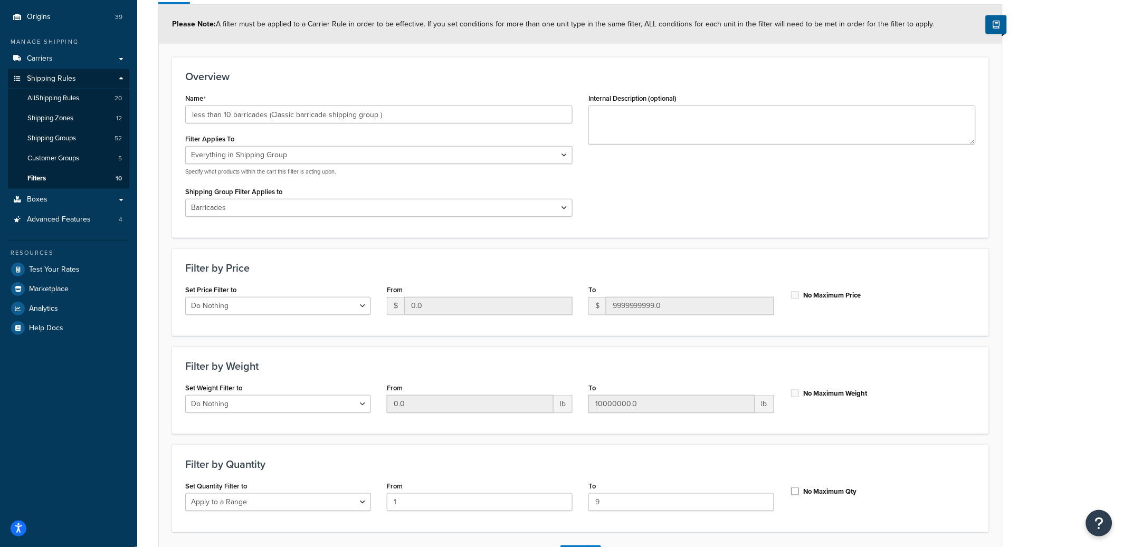
scroll to position [137, 0]
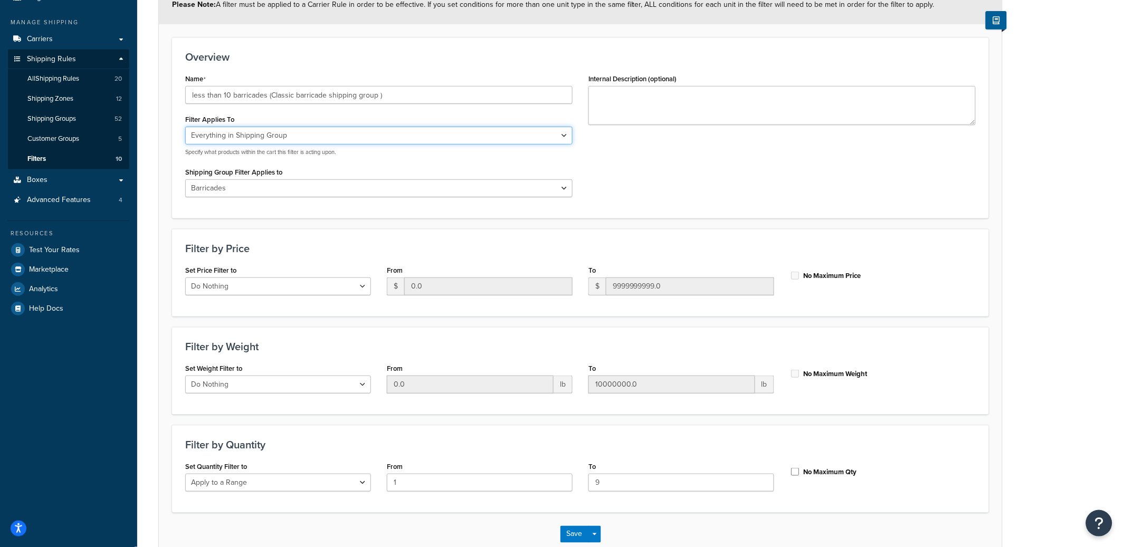
click at [299, 139] on select "Whole Cart Everything in Shipping Group Everything at Origin Each Item within S…" at bounding box center [378, 136] width 387 height 18
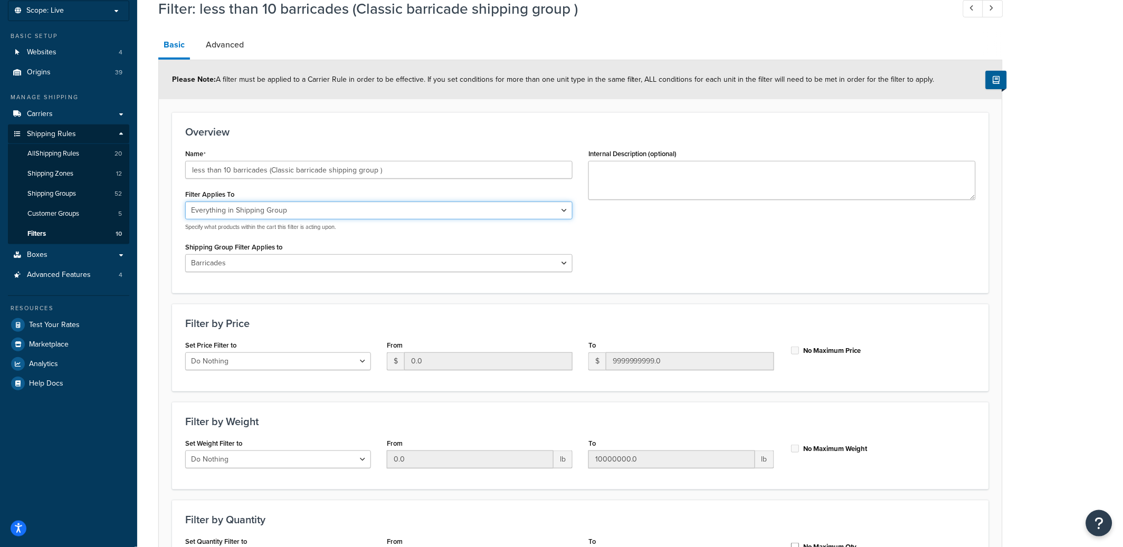
scroll to position [0, 0]
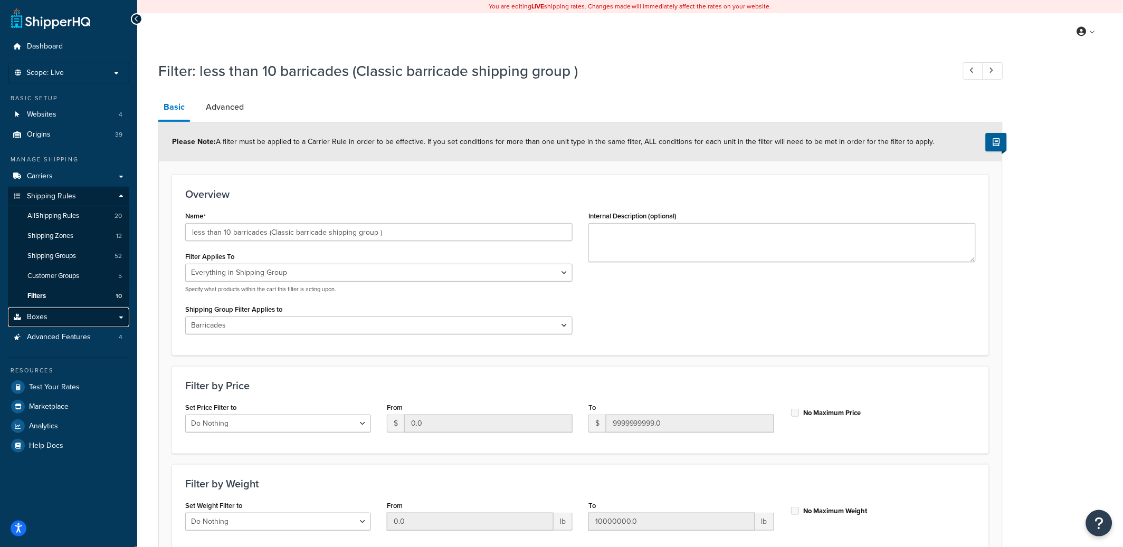
click at [63, 320] on link "Boxes" at bounding box center [68, 318] width 121 height 20
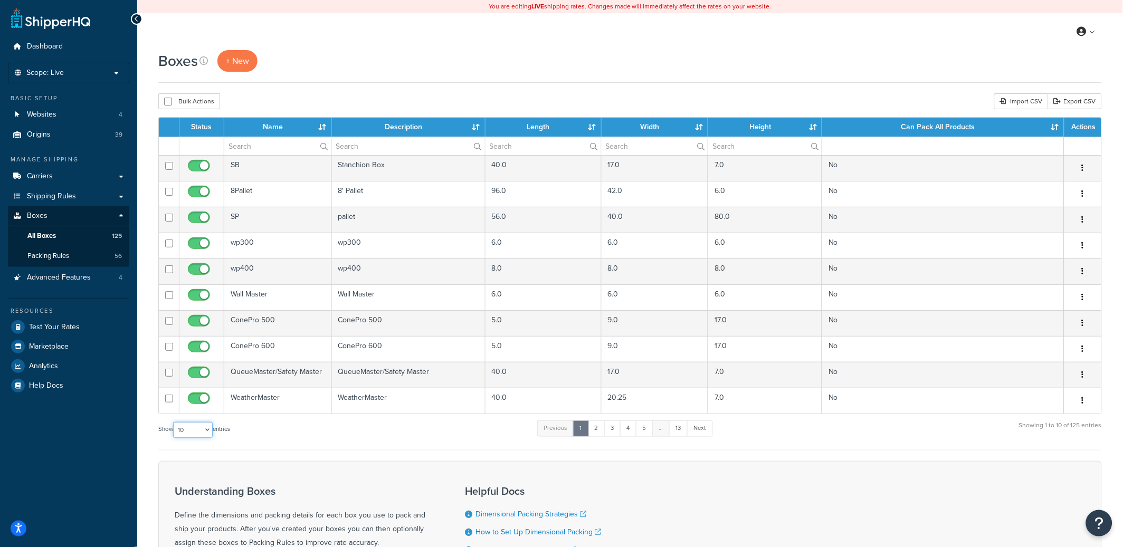
click at [206, 429] on select "10 15 25 50 100 1000" at bounding box center [193, 430] width 40 height 16
select select "100"
click at [174, 423] on select "10 15 25 50 100 1000" at bounding box center [193, 430] width 40 height 16
